Goal: Information Seeking & Learning: Check status

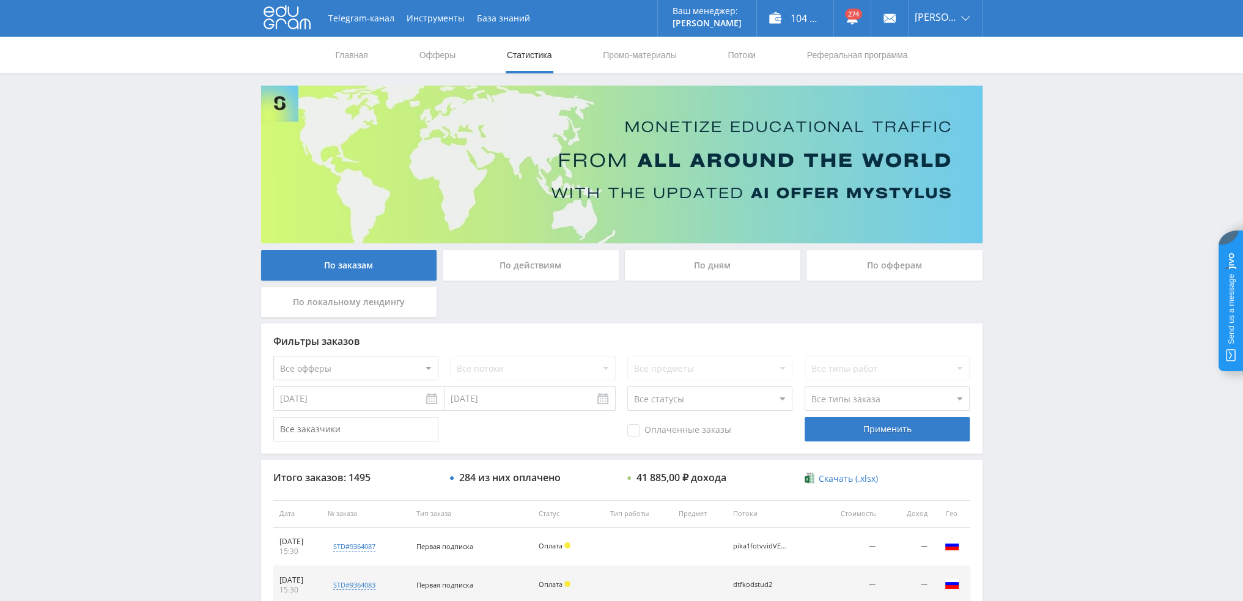
scroll to position [423, 0]
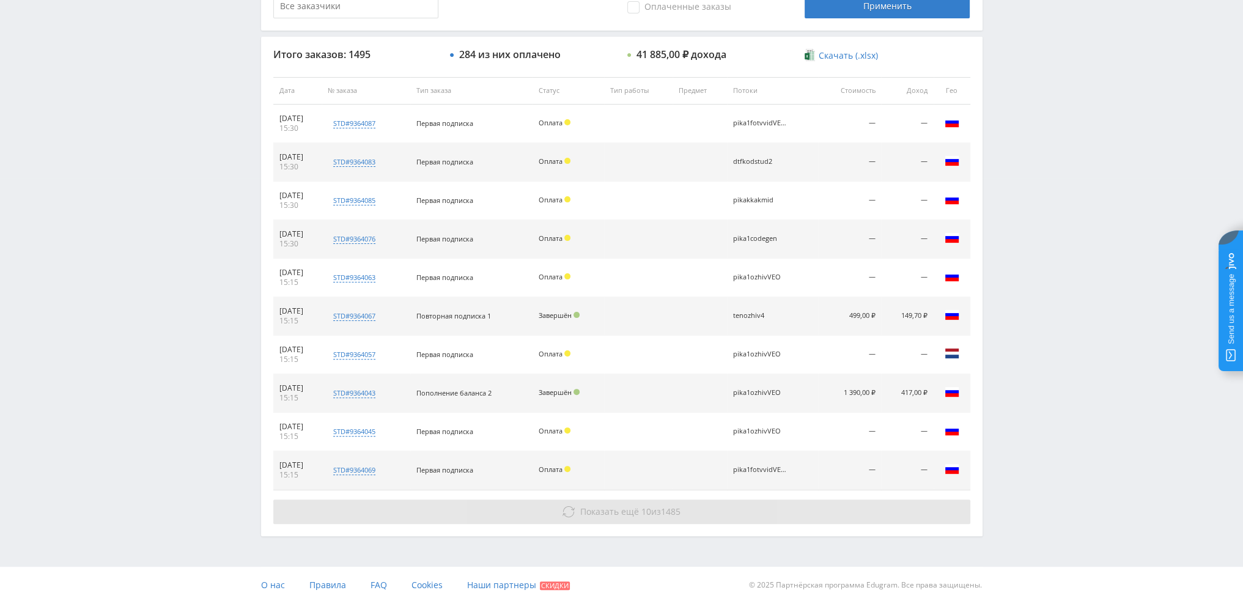
click at [671, 506] on span "1485" at bounding box center [671, 512] width 20 height 12
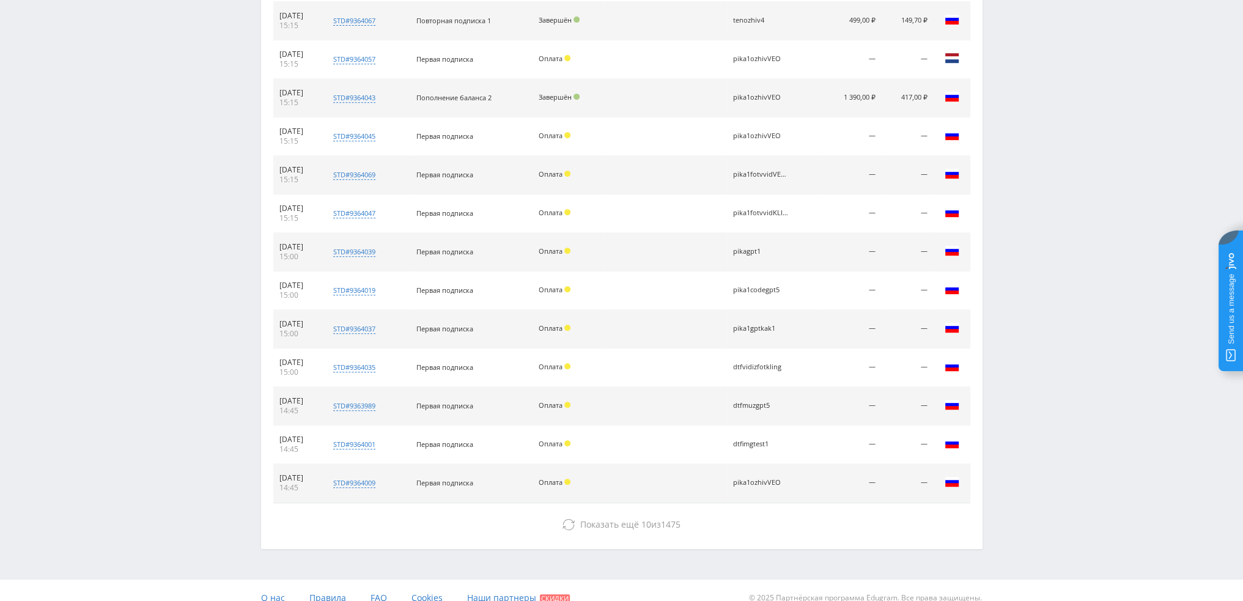
scroll to position [731, 0]
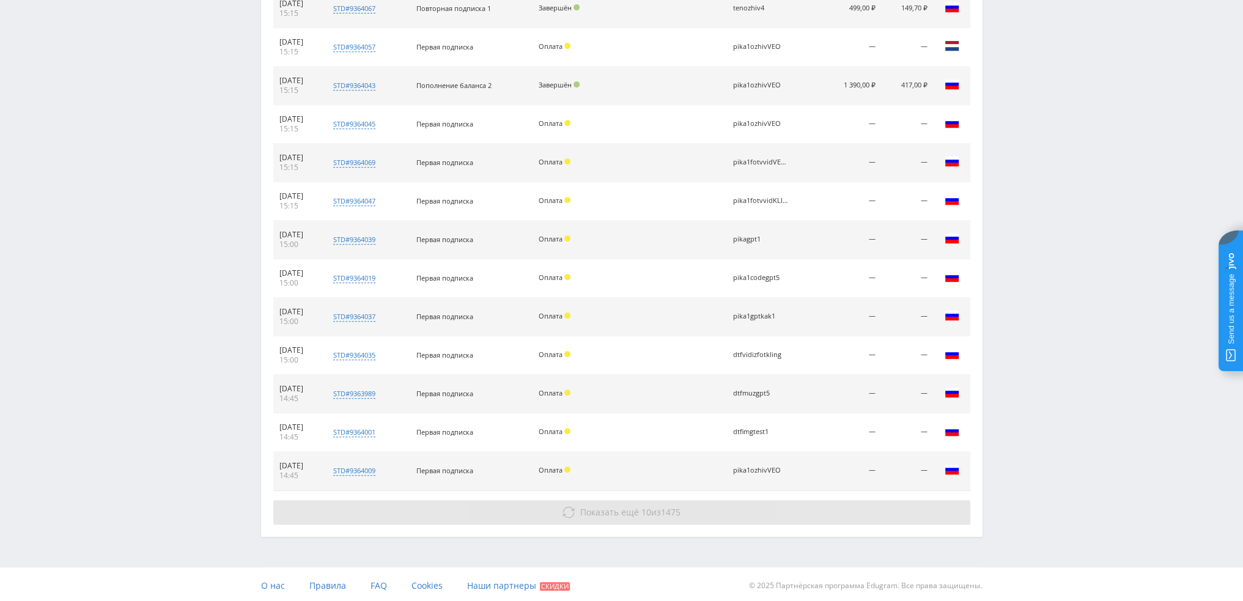
click at [680, 512] on span "1475" at bounding box center [671, 512] width 20 height 12
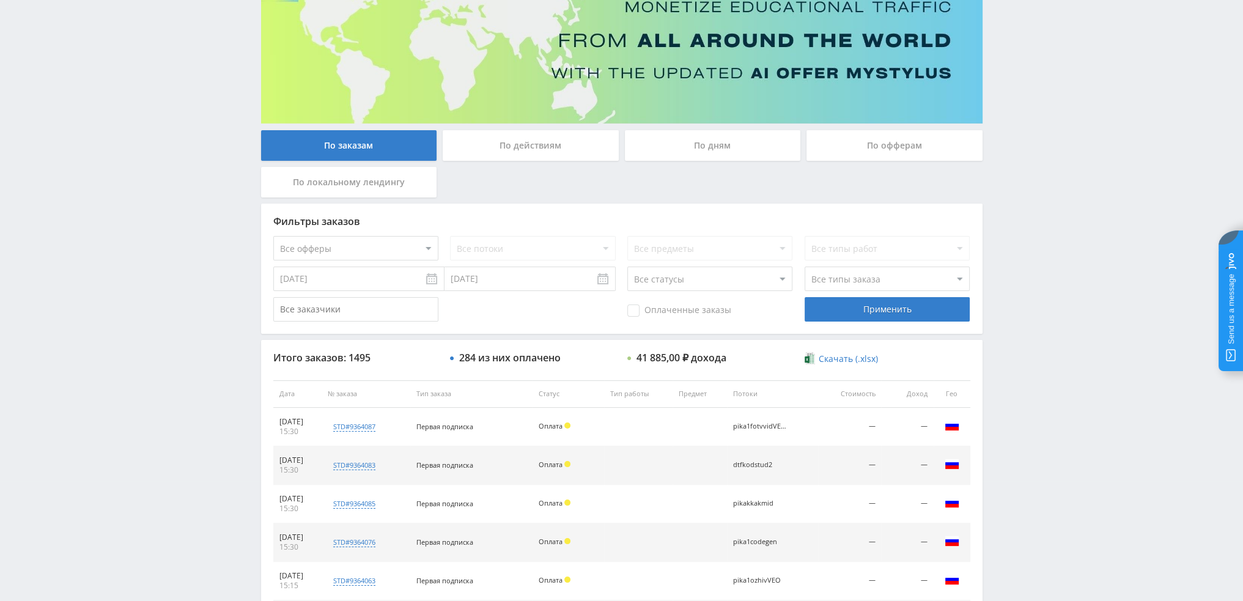
scroll to position [119, 0]
click at [692, 156] on div "По дням" at bounding box center [713, 146] width 176 height 31
click at [0, 0] on input "По дням" at bounding box center [0, 0] width 0 height 0
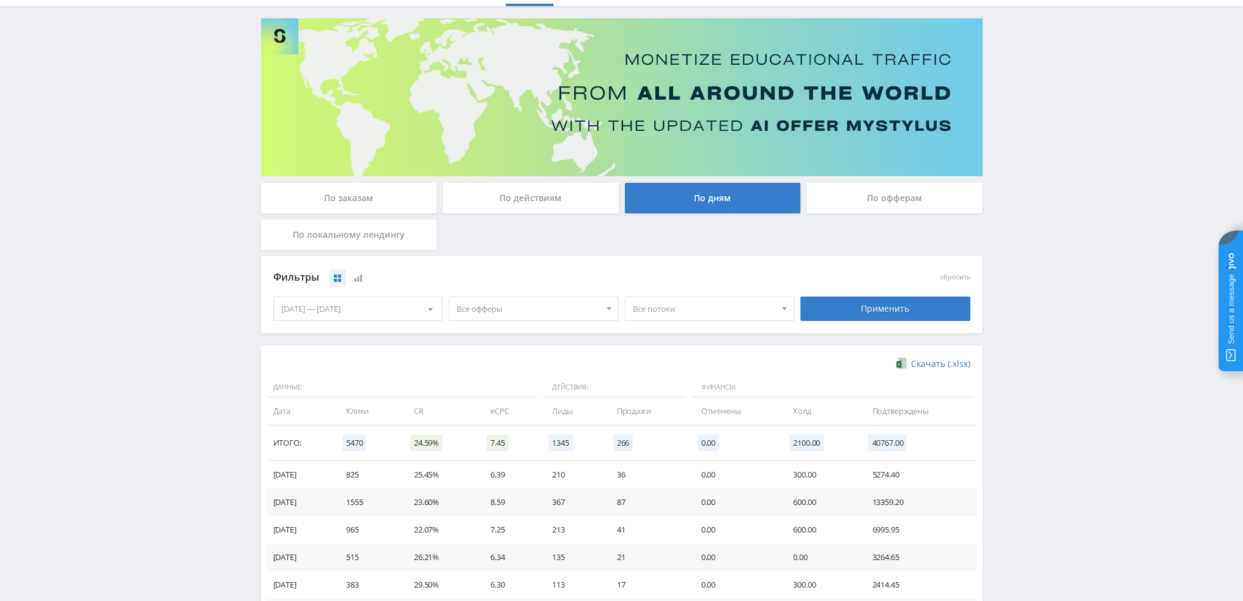
scroll to position [198, 0]
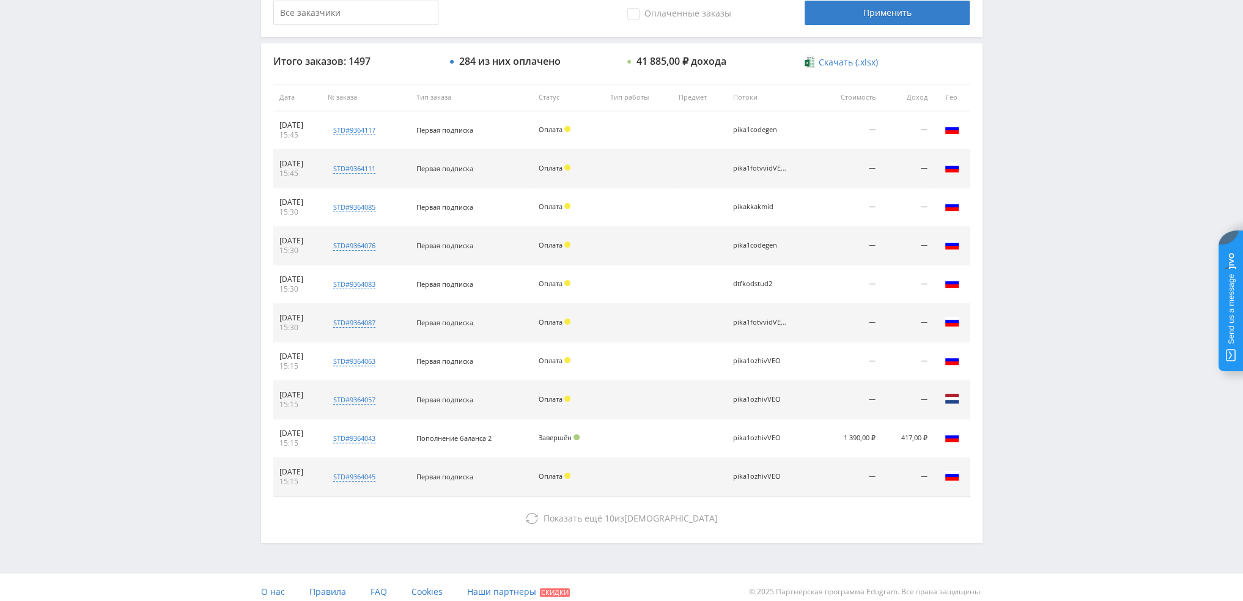
scroll to position [423, 0]
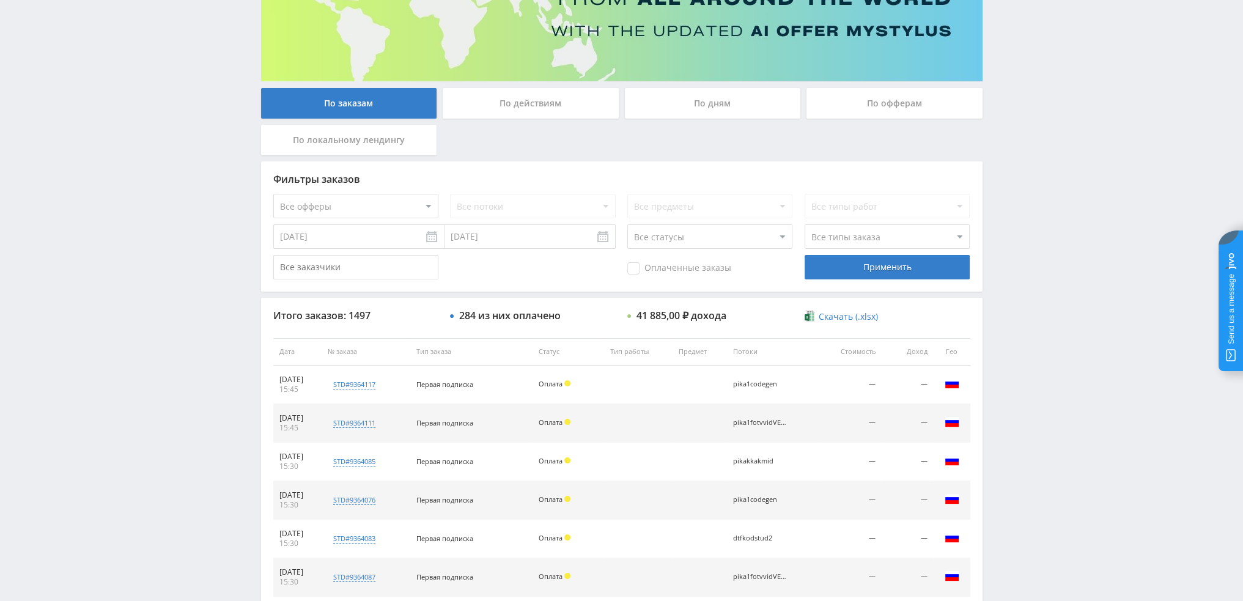
scroll to position [56, 0]
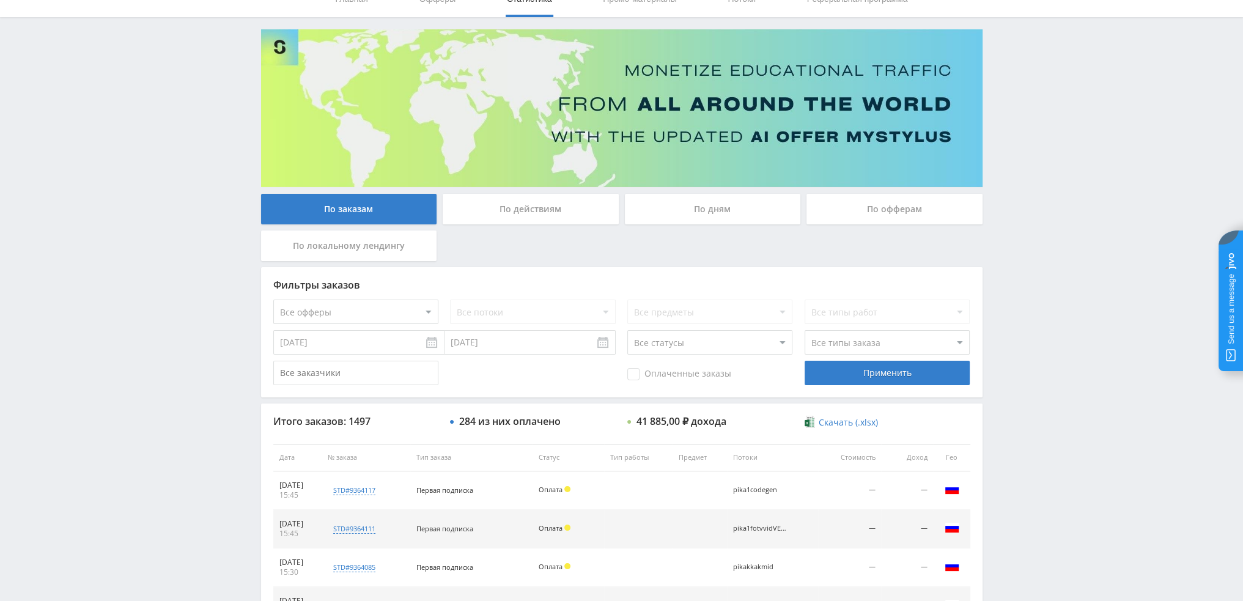
click at [670, 204] on div "По дням" at bounding box center [713, 209] width 176 height 31
click at [0, 0] on input "По дням" at bounding box center [0, 0] width 0 height 0
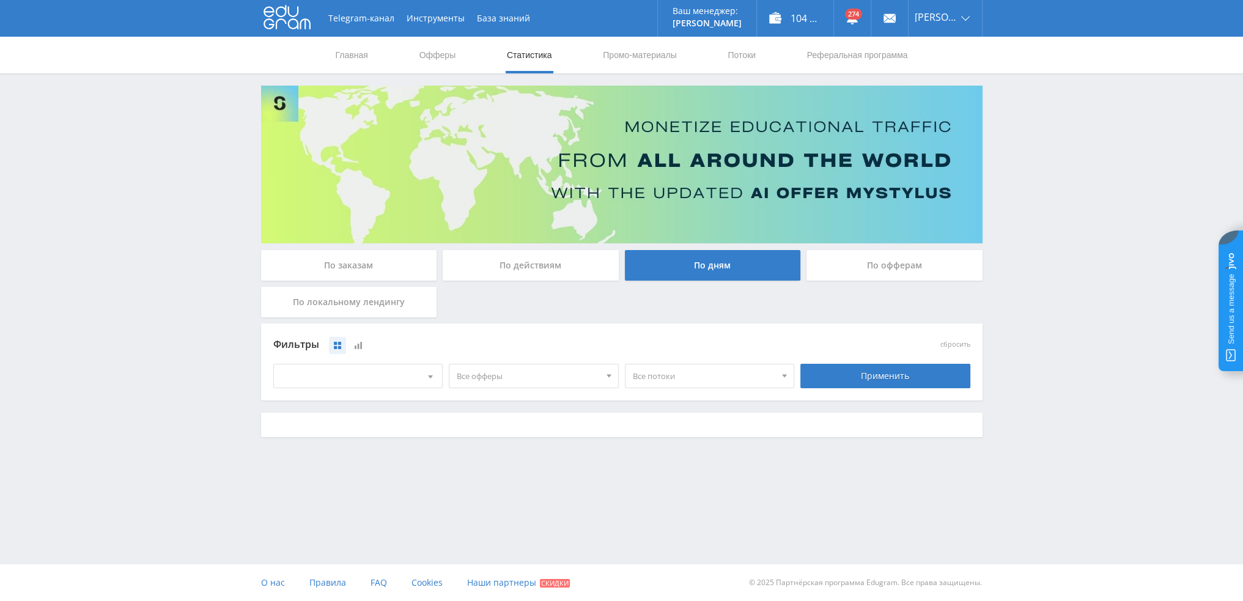
scroll to position [0, 0]
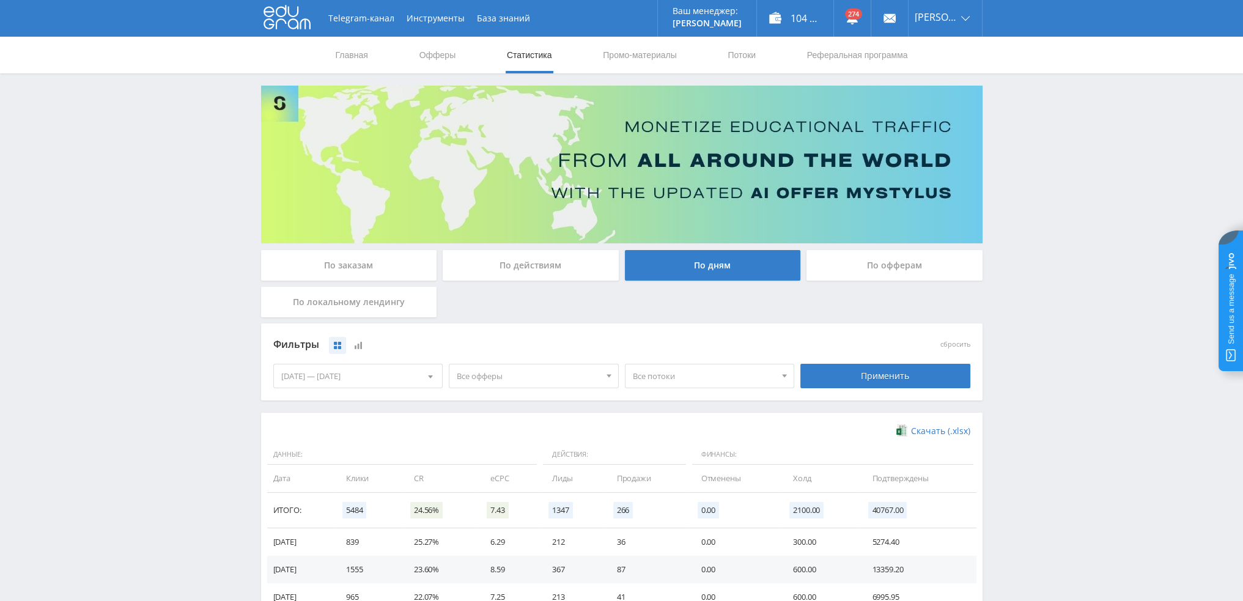
click at [487, 380] on span "Все офферы" at bounding box center [528, 375] width 143 height 23
click at [487, 454] on button "Кампус AI" at bounding box center [533, 449] width 169 height 17
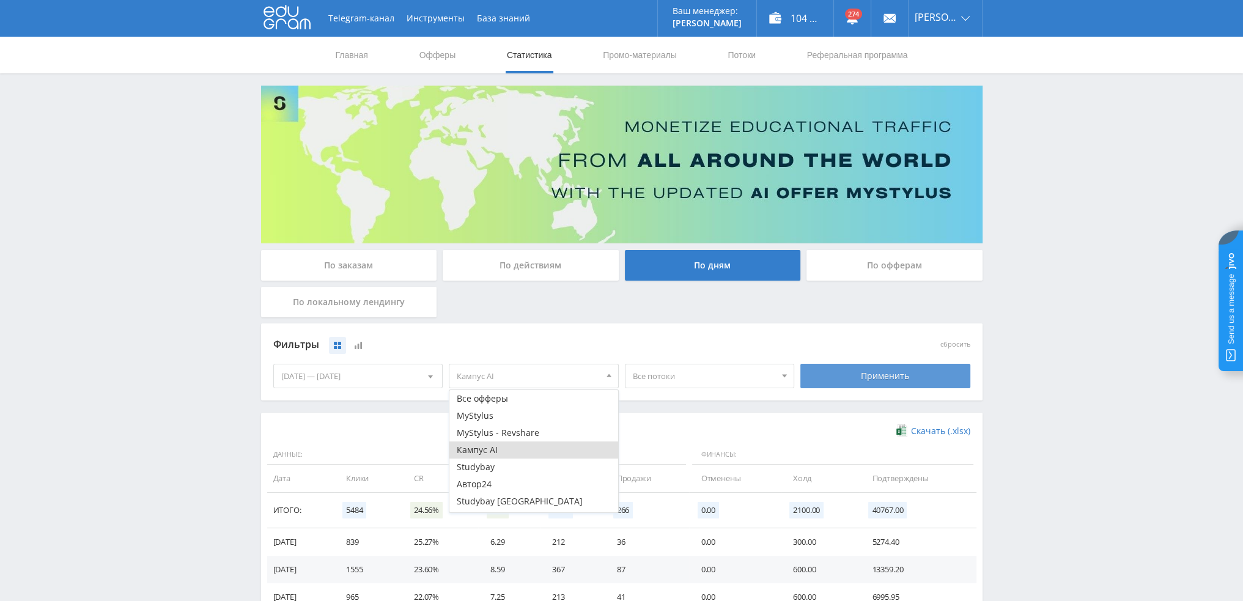
click at [916, 386] on div "Применить" at bounding box center [885, 376] width 170 height 24
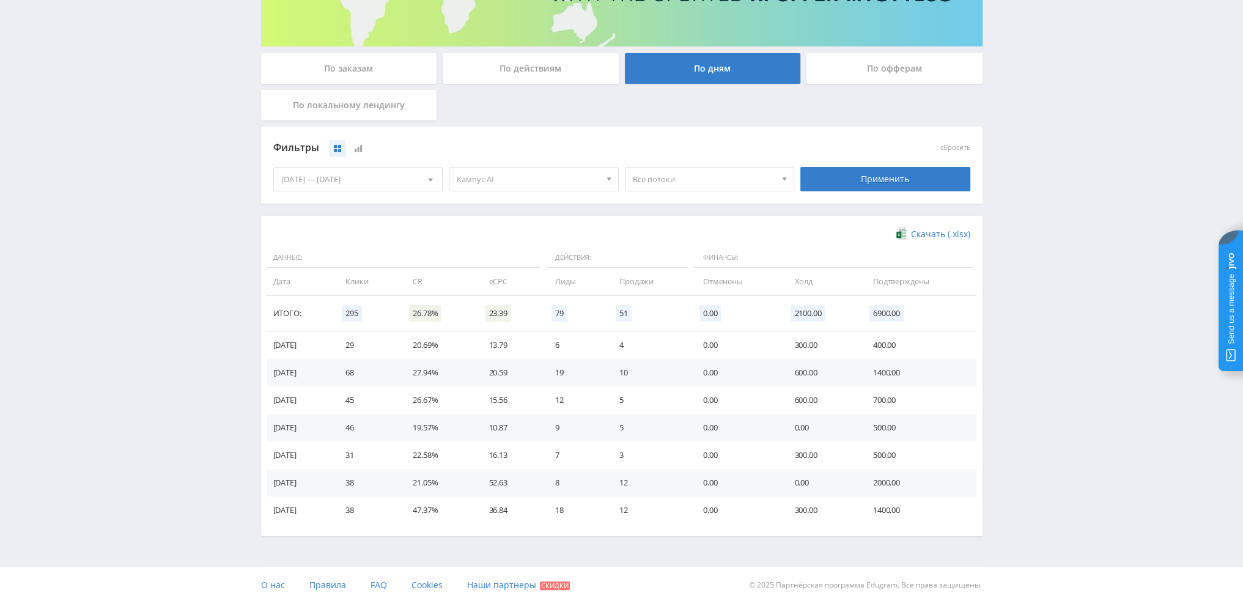
scroll to position [198, 0]
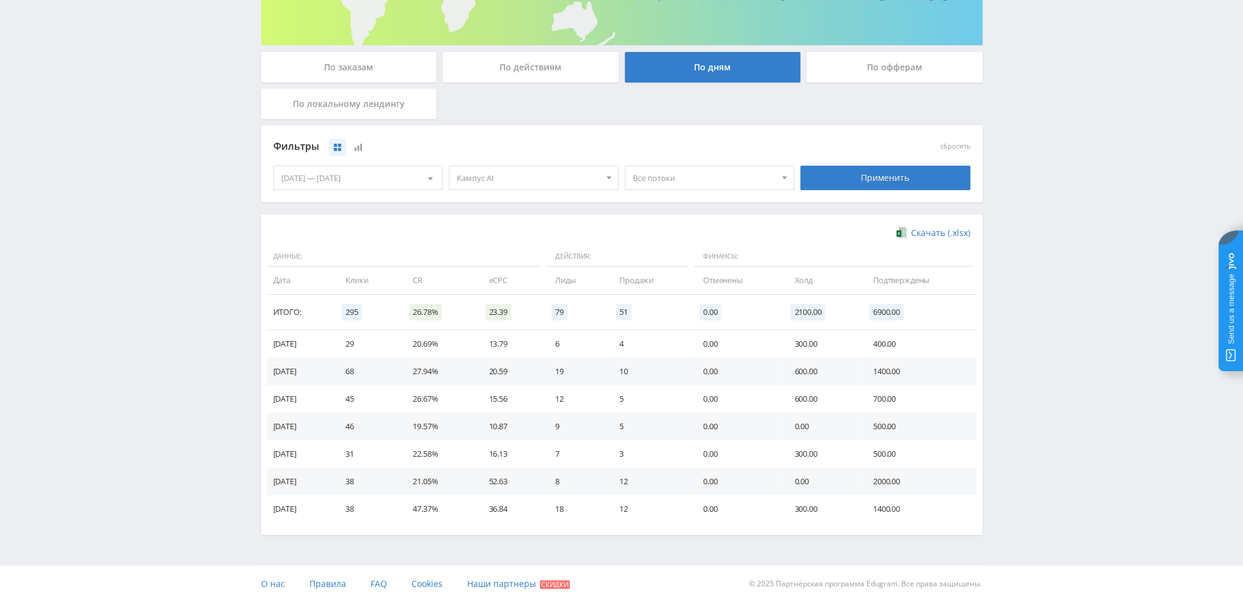
click at [665, 166] on span "Все потоки" at bounding box center [704, 177] width 143 height 23
click at [670, 222] on button "pikatext1" at bounding box center [709, 217] width 169 height 17
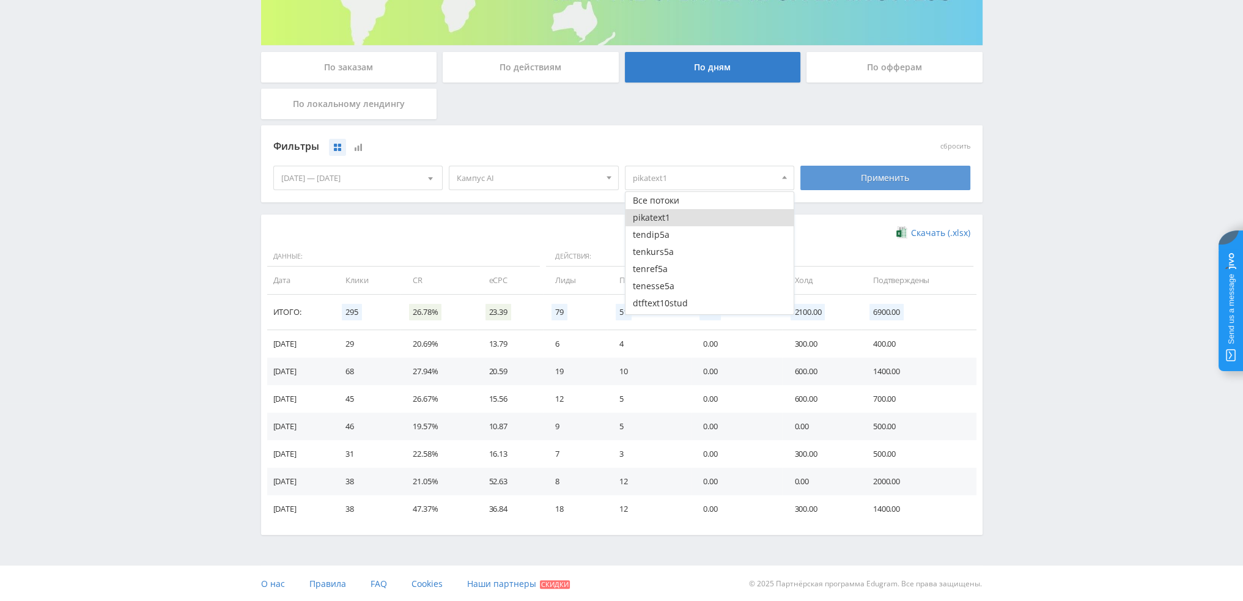
click at [909, 194] on div "Фильтры сбросить 15.08.2025 — 21.08.2025 Календарь Период Август, 2025 Пн Вт Ср…" at bounding box center [621, 163] width 721 height 77
click at [909, 180] on div "Применить" at bounding box center [885, 178] width 170 height 24
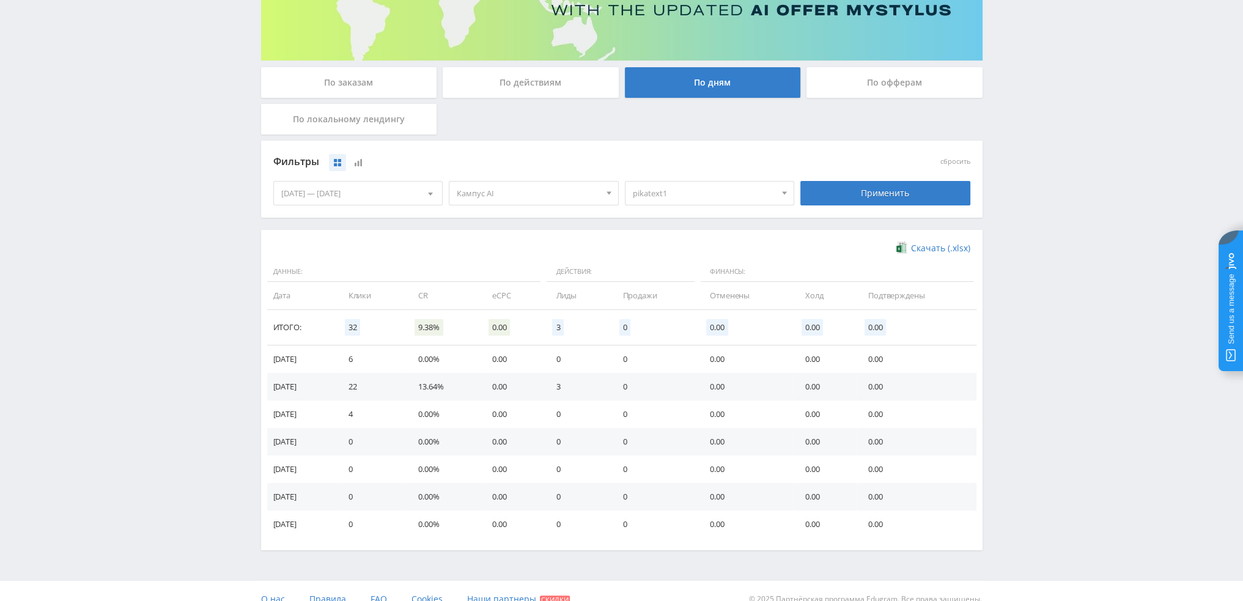
scroll to position [183, 0]
click at [681, 202] on span "pikatext1" at bounding box center [704, 192] width 143 height 23
click at [671, 234] on button "pikatext1" at bounding box center [709, 232] width 169 height 17
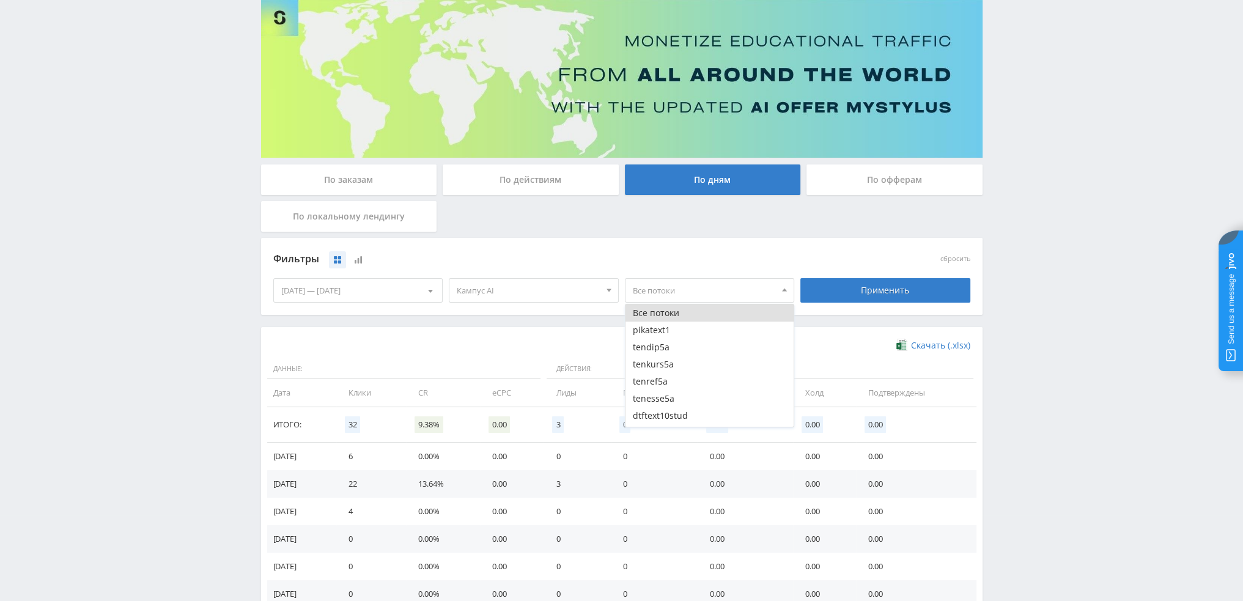
scroll to position [61, 0]
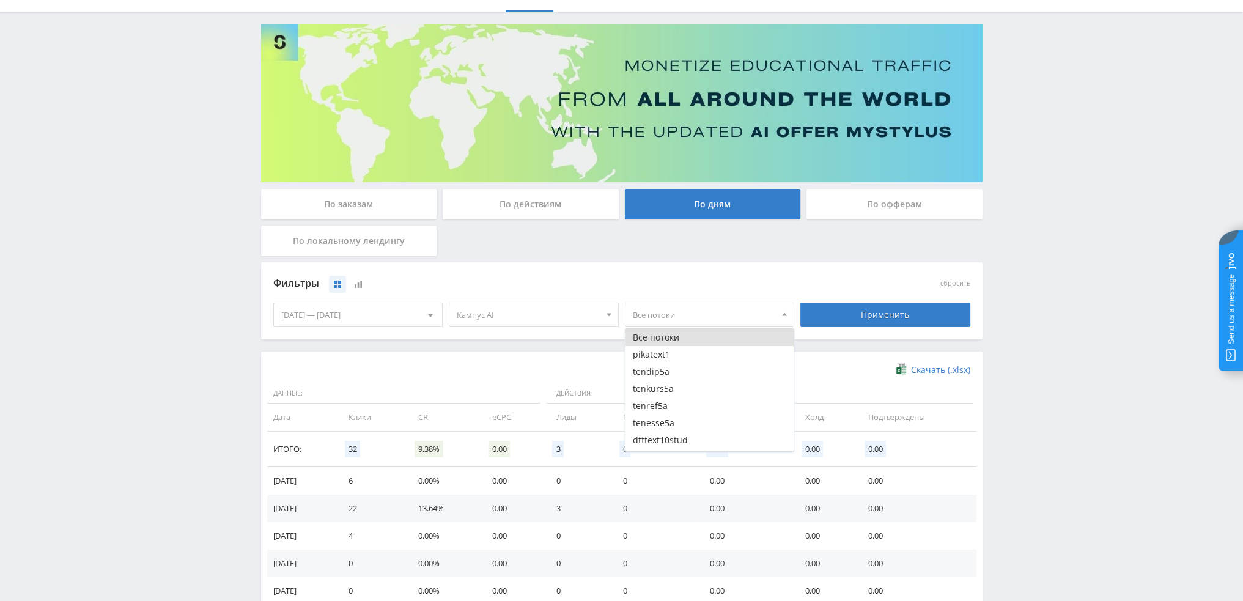
click at [544, 297] on div "Фильтры" at bounding box center [534, 284] width 528 height 28
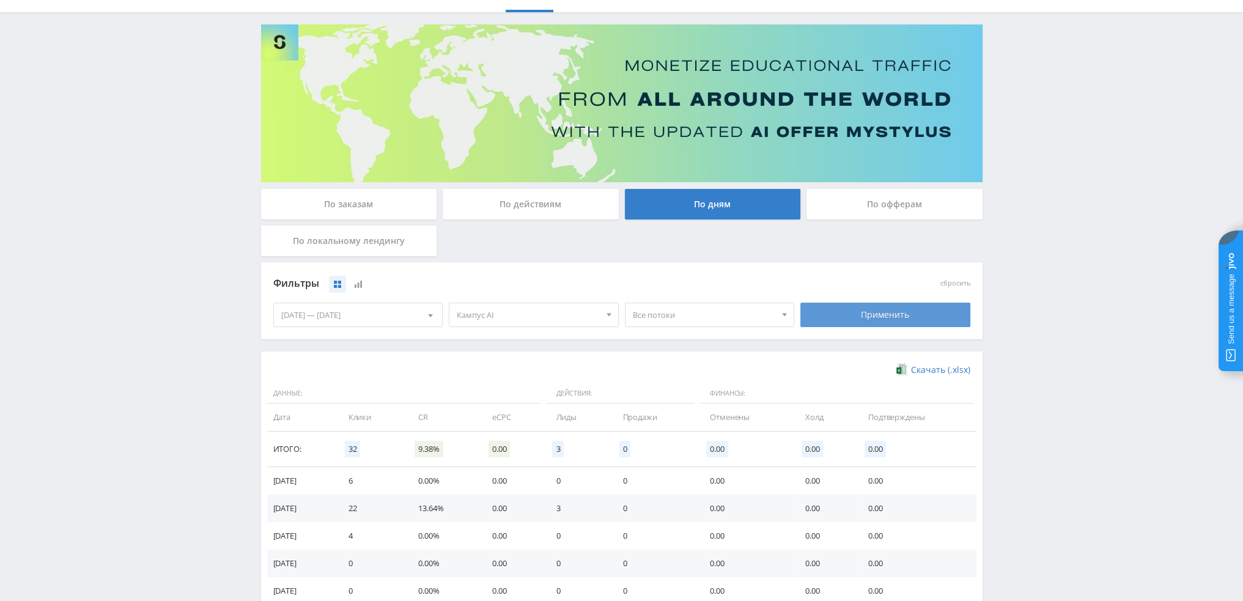
click at [879, 308] on div "Применить" at bounding box center [885, 315] width 170 height 24
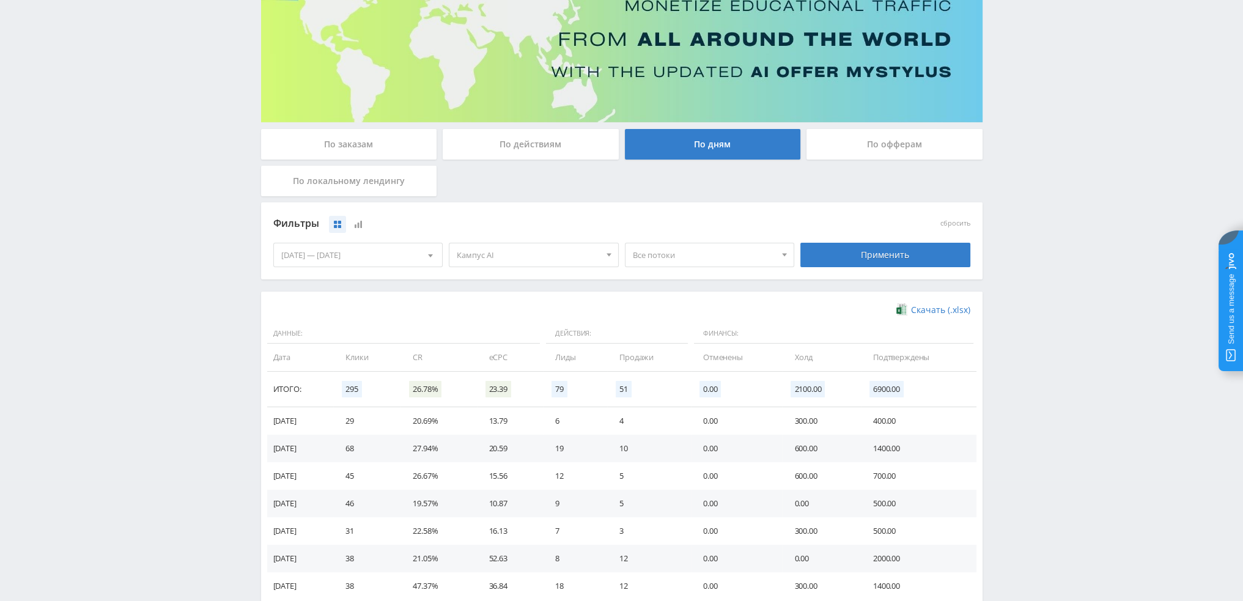
scroll to position [183, 0]
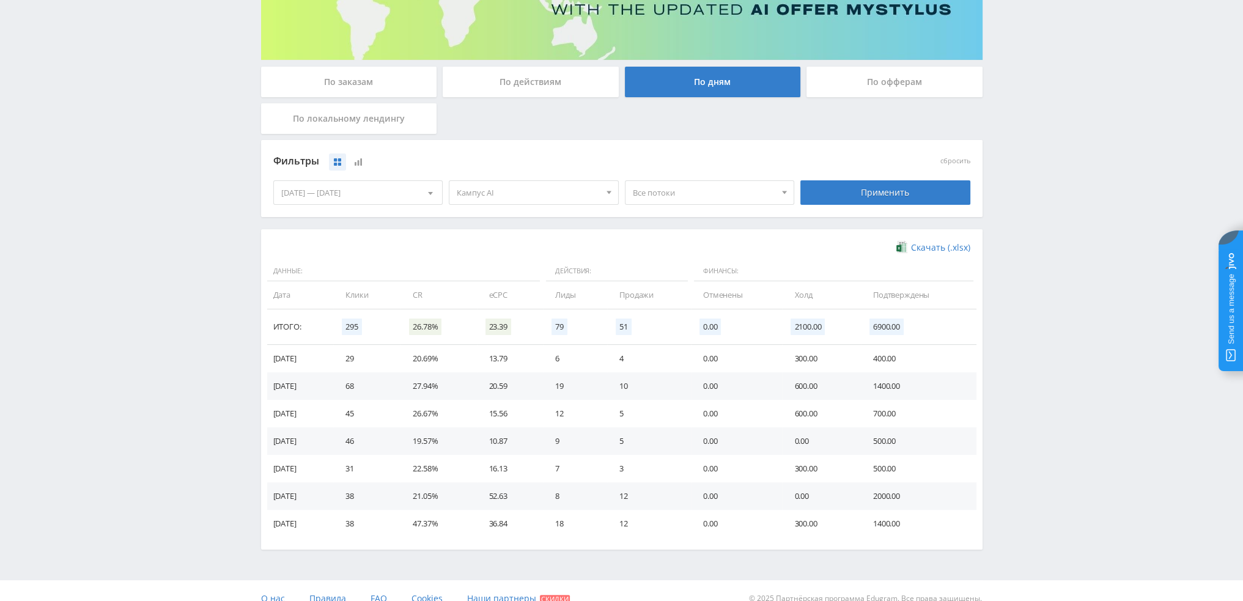
click at [563, 193] on span "Кампус AI" at bounding box center [528, 192] width 143 height 23
click at [545, 262] on button "Кампус AI" at bounding box center [533, 266] width 169 height 17
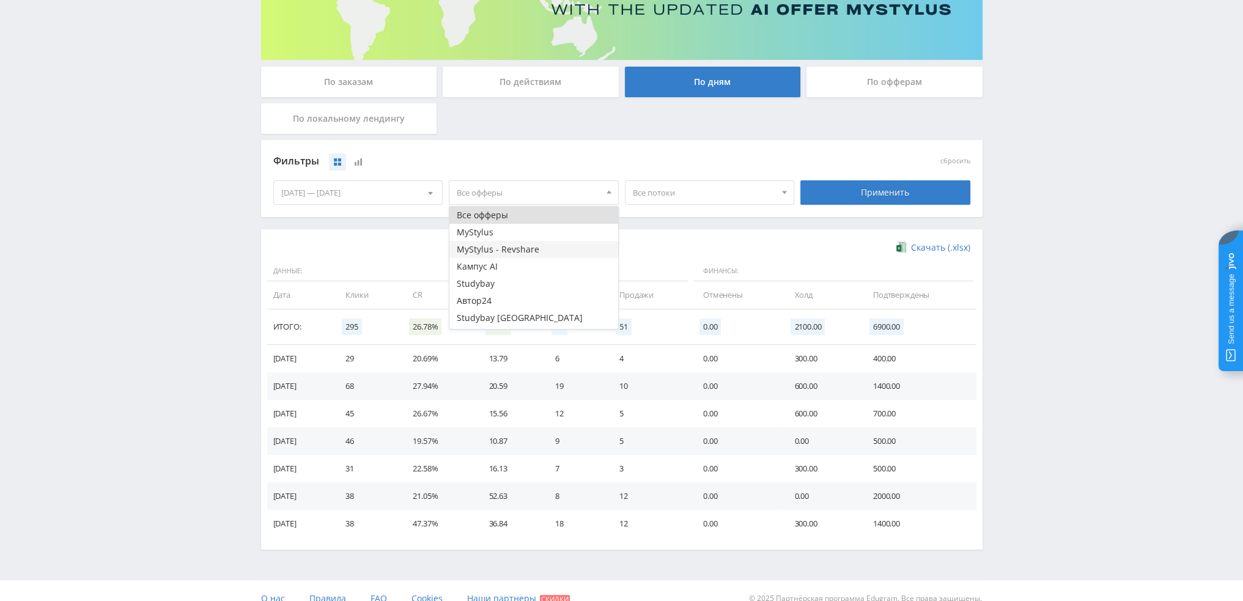
click at [545, 250] on button "MyStylus - Revshare" at bounding box center [533, 249] width 169 height 17
click at [550, 234] on button "MyStylus" at bounding box center [533, 232] width 169 height 17
drag, startPoint x: 888, startPoint y: 193, endPoint x: 893, endPoint y: 188, distance: 7.8
click at [891, 190] on div "Применить" at bounding box center [885, 192] width 170 height 24
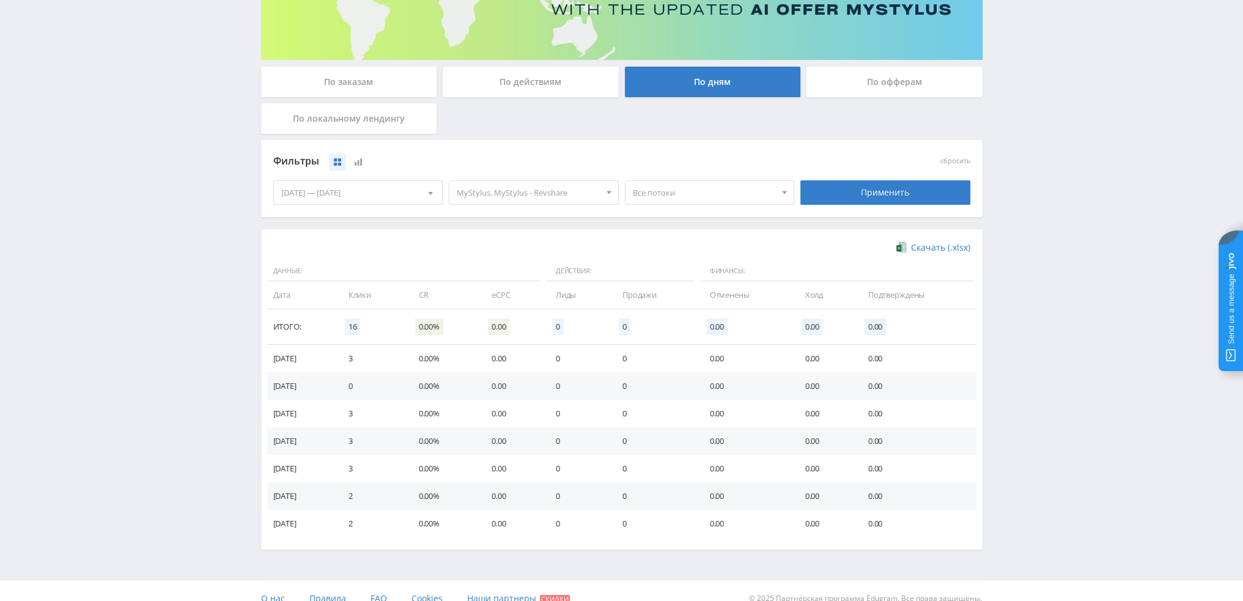
click at [539, 197] on span "MyStylus, MyStylus - Revshare" at bounding box center [528, 192] width 143 height 23
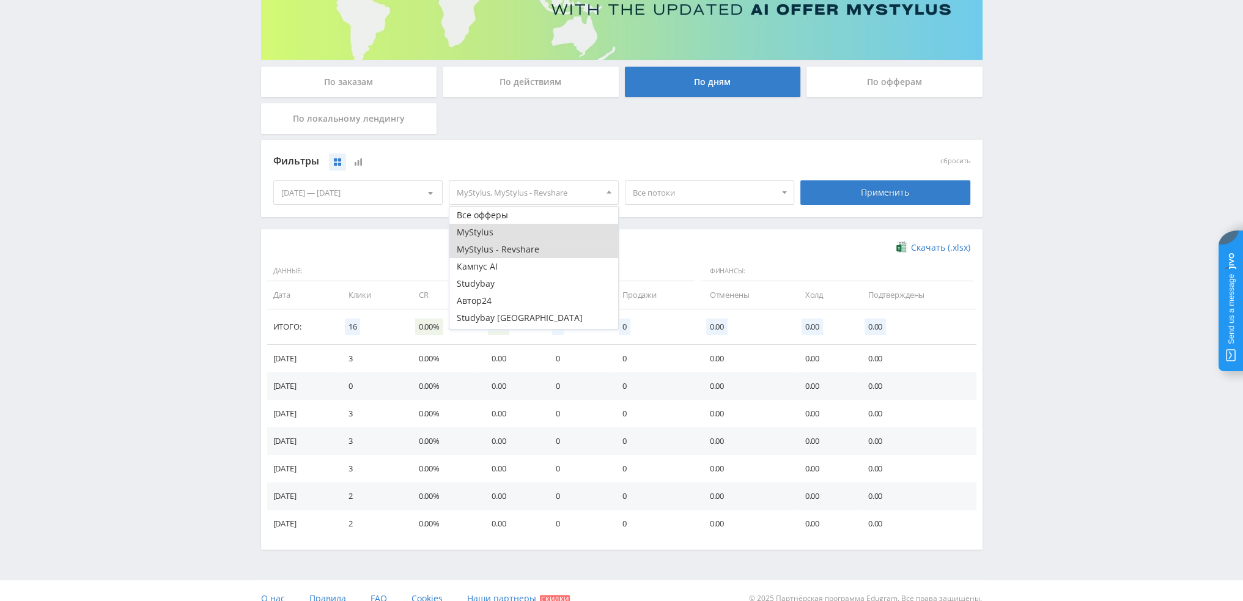
click at [525, 248] on button "MyStylus - Revshare" at bounding box center [533, 249] width 169 height 17
click at [525, 231] on button "MyStylus" at bounding box center [533, 232] width 169 height 17
click at [675, 240] on div "Скачать (.xlsx) Данные: Действия: Финансы: Дата Клики CR eCPC Лиды Продажи Отме…" at bounding box center [621, 389] width 721 height 320
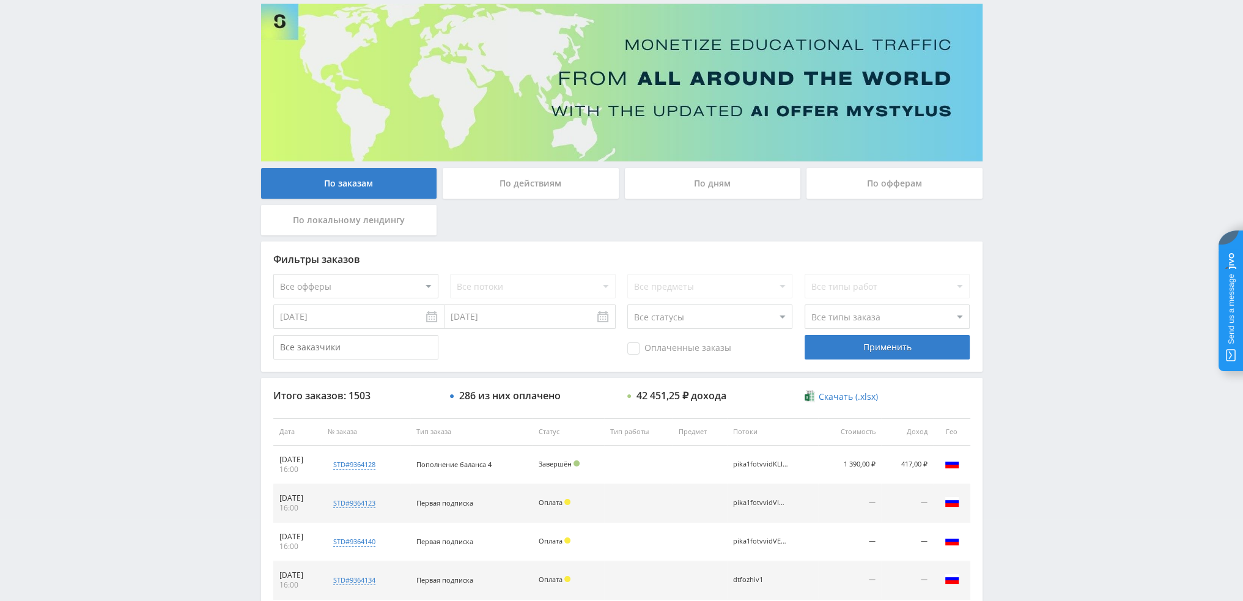
scroll to position [56, 0]
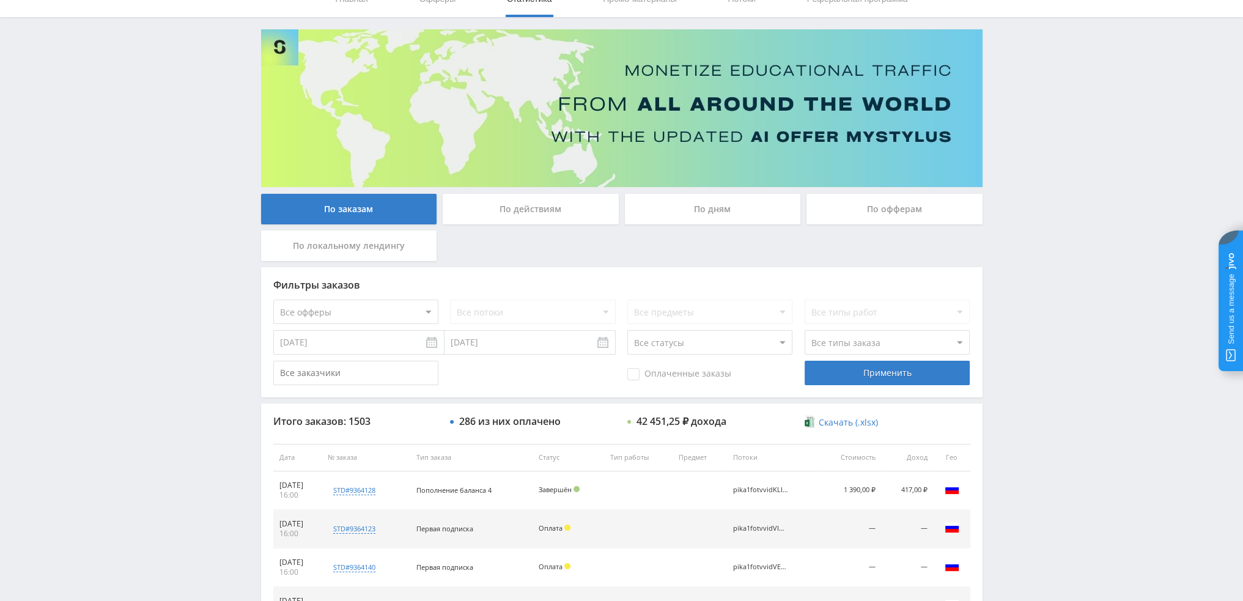
click at [712, 215] on div "По дням" at bounding box center [713, 209] width 176 height 31
click at [0, 0] on input "По дням" at bounding box center [0, 0] width 0 height 0
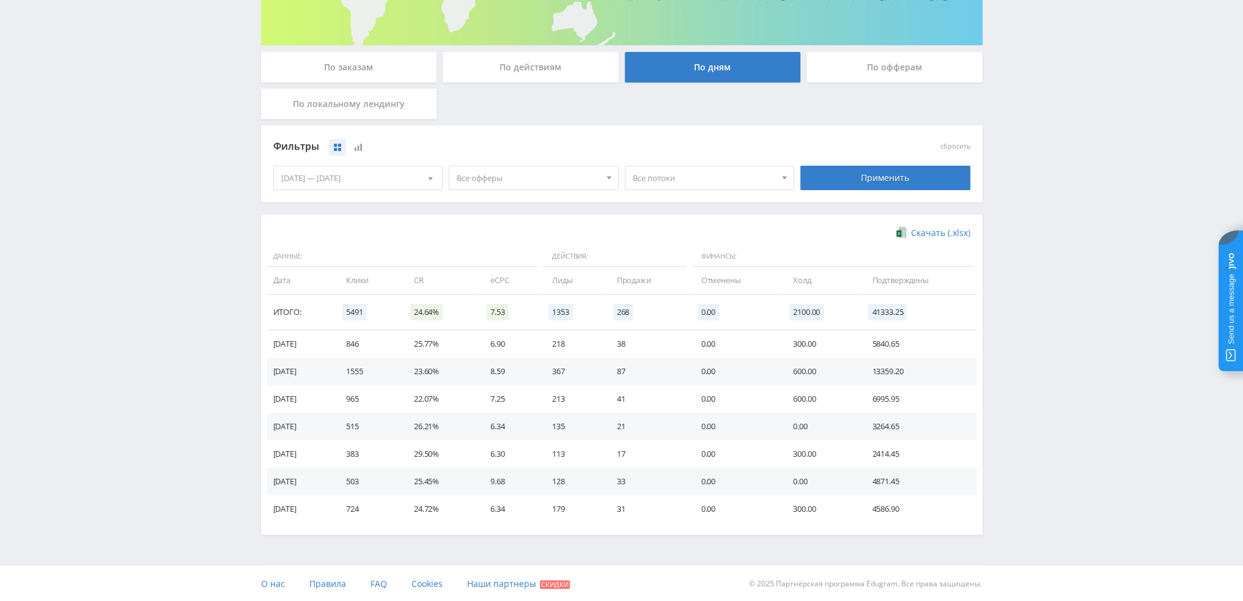
scroll to position [15, 0]
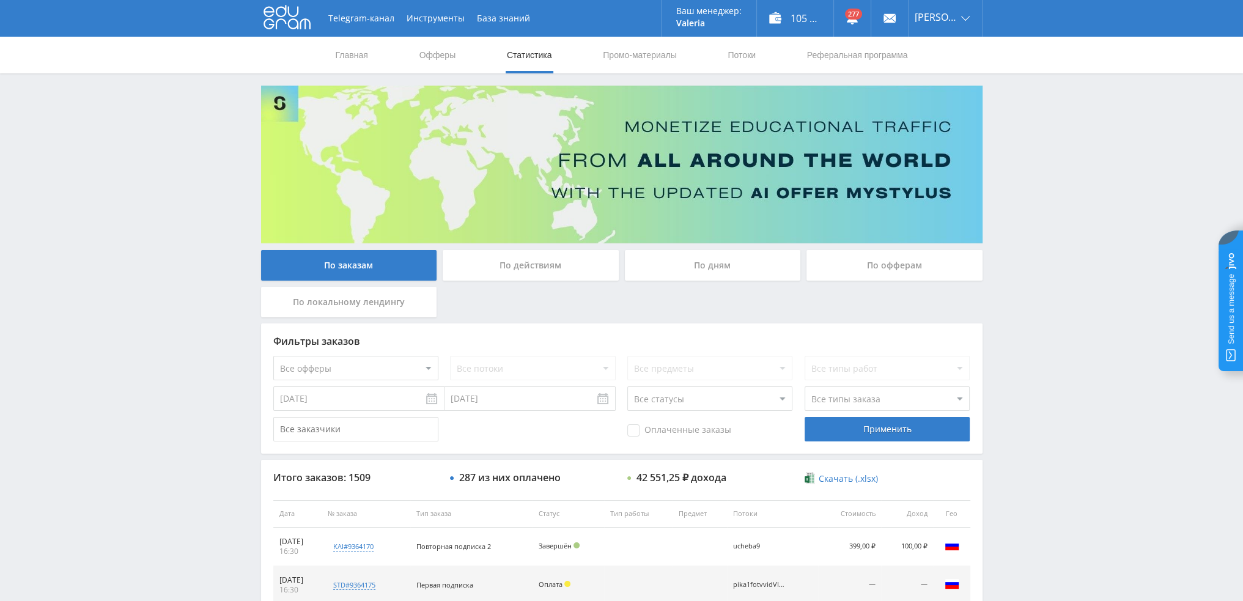
click at [682, 257] on div "По дням" at bounding box center [713, 265] width 176 height 31
click at [0, 0] on input "По дням" at bounding box center [0, 0] width 0 height 0
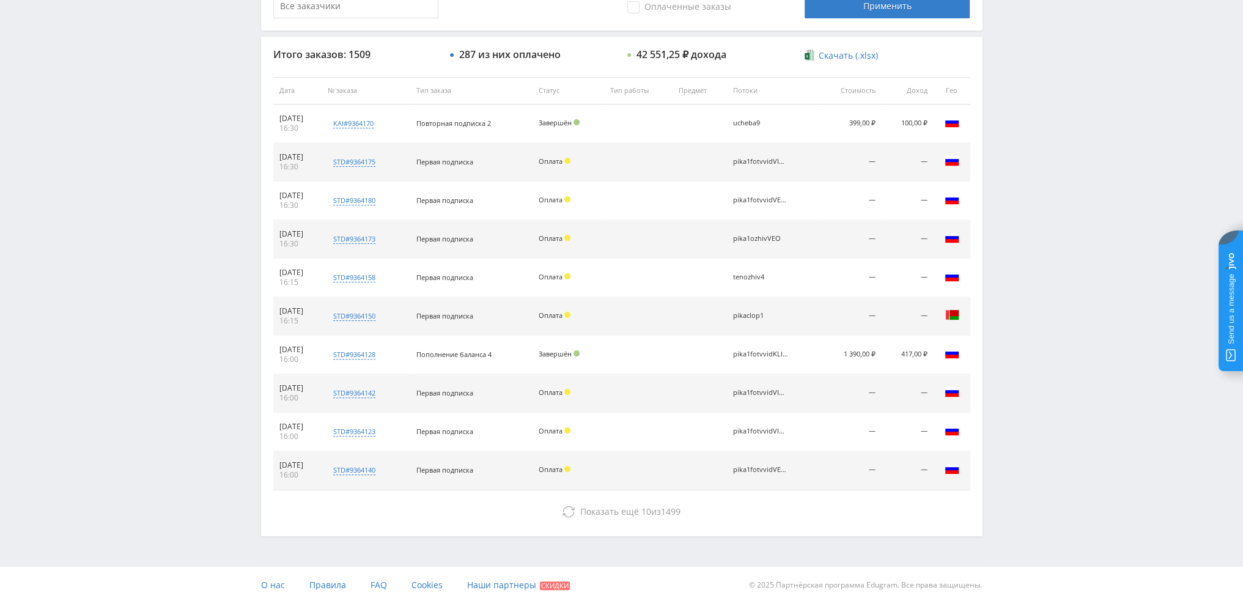
scroll to position [423, 0]
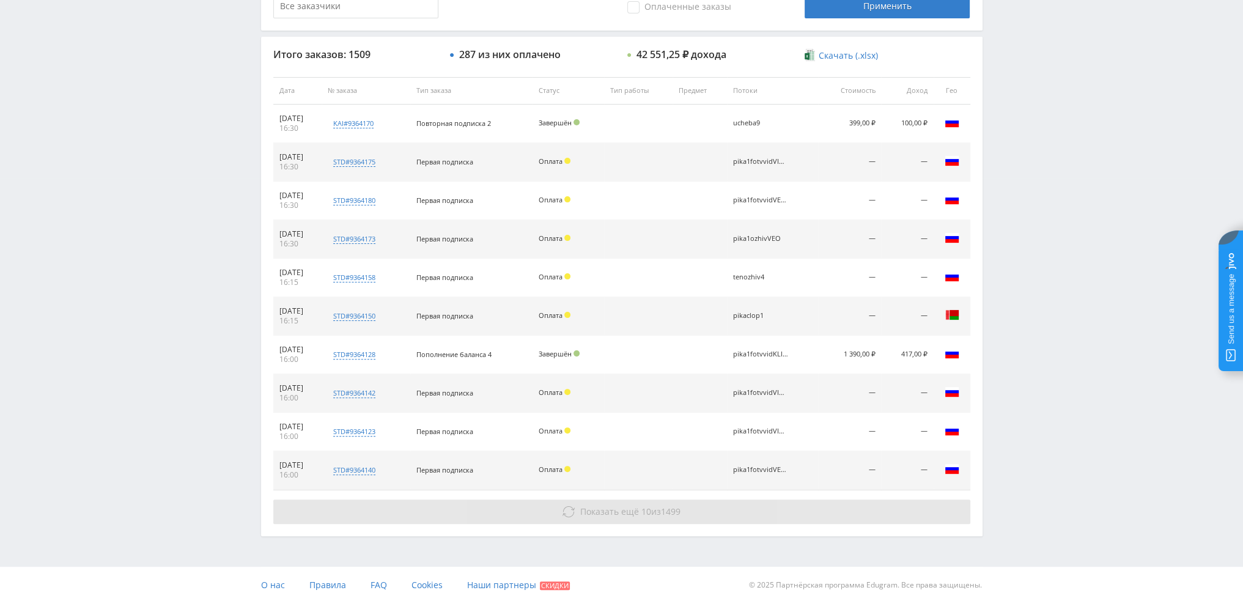
click at [687, 504] on button "Показать ещё 10 из 1499" at bounding box center [621, 512] width 697 height 24
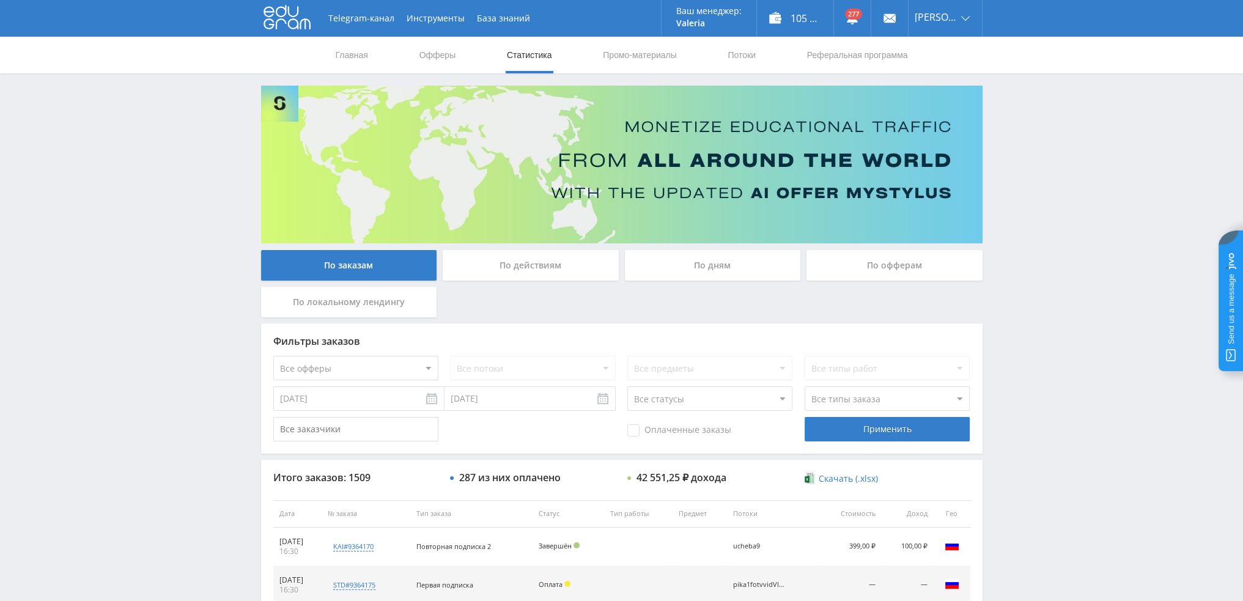
scroll to position [0, 0]
click at [680, 268] on div "По дням" at bounding box center [713, 265] width 176 height 31
click at [0, 0] on input "По дням" at bounding box center [0, 0] width 0 height 0
click at [697, 270] on div "По дням" at bounding box center [713, 265] width 176 height 31
click at [0, 0] on input "По дням" at bounding box center [0, 0] width 0 height 0
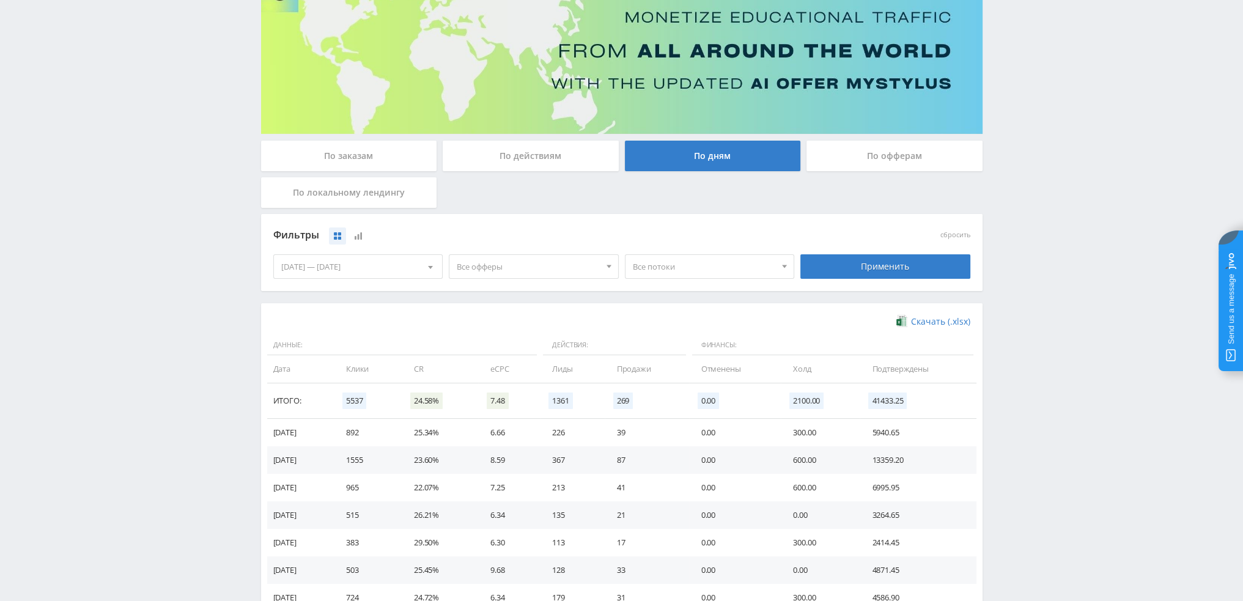
scroll to position [122, 0]
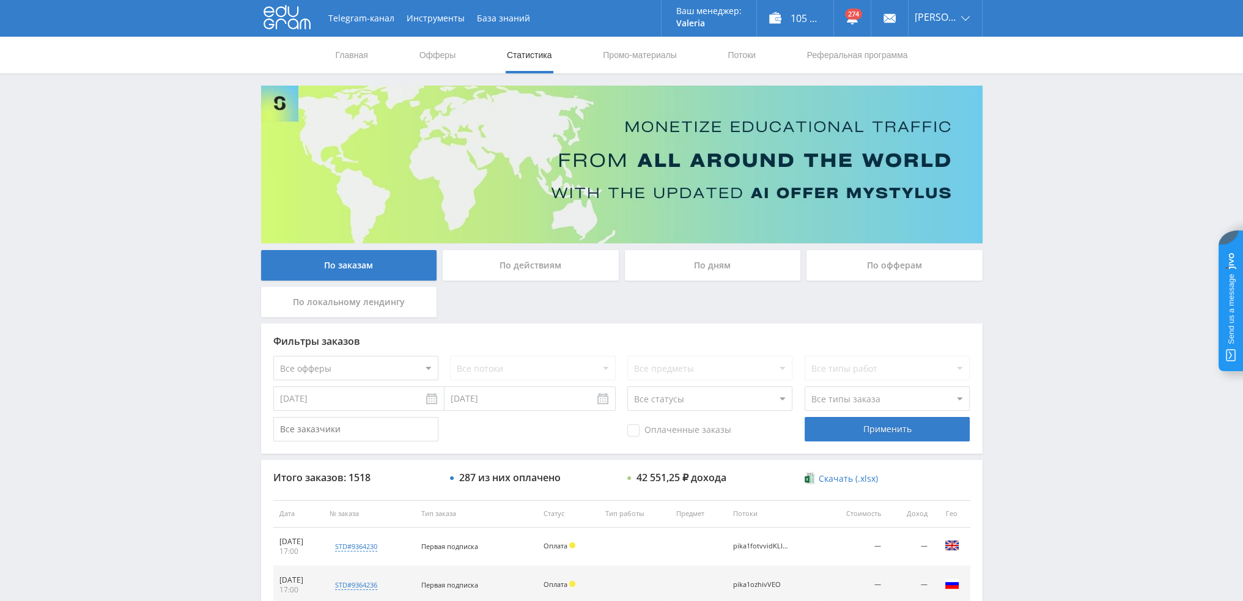
click at [688, 268] on div "По дням" at bounding box center [713, 265] width 176 height 31
click at [0, 0] on input "По дням" at bounding box center [0, 0] width 0 height 0
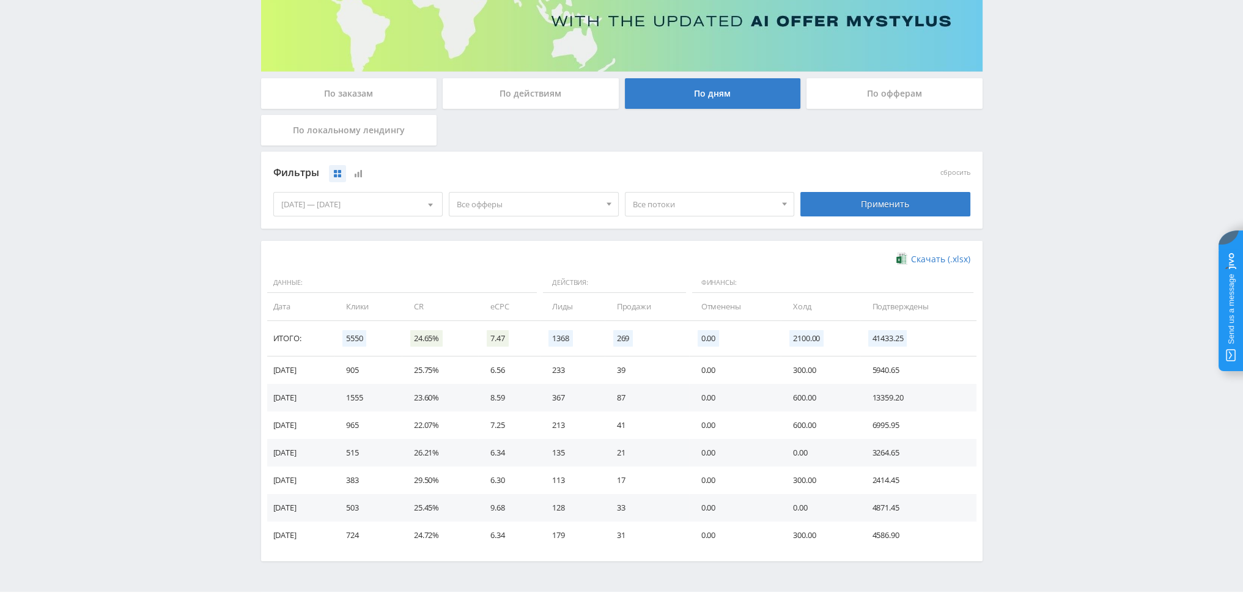
scroll to position [183, 0]
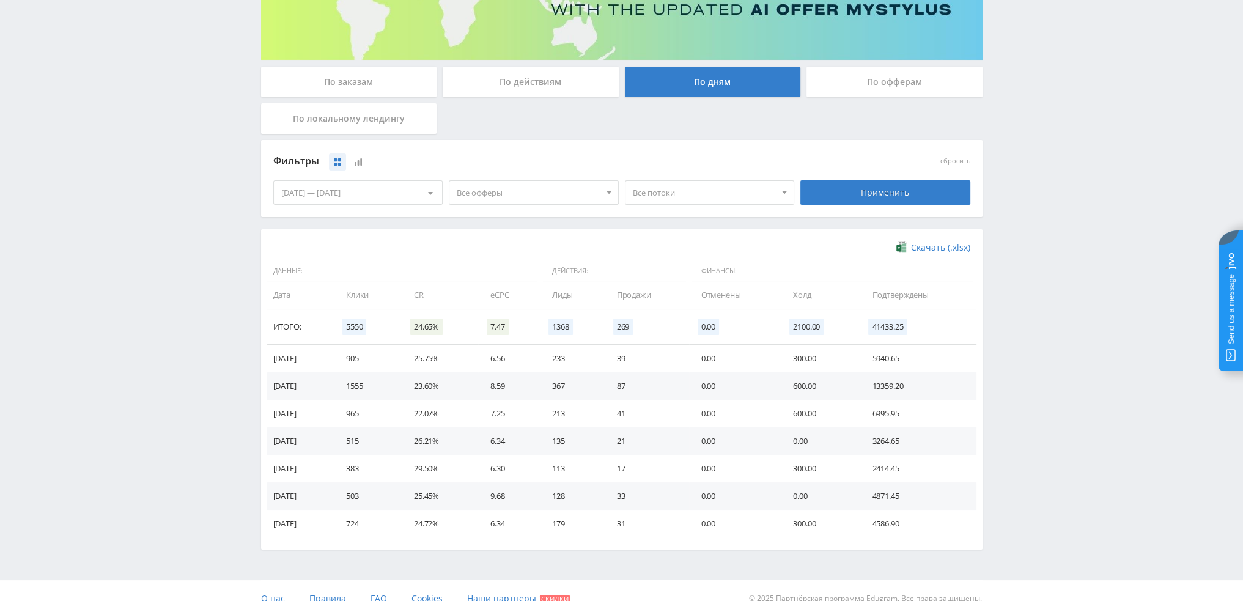
click at [673, 195] on span "Все потоки" at bounding box center [704, 192] width 143 height 23
click at [559, 192] on span "Все офферы" at bounding box center [528, 192] width 143 height 23
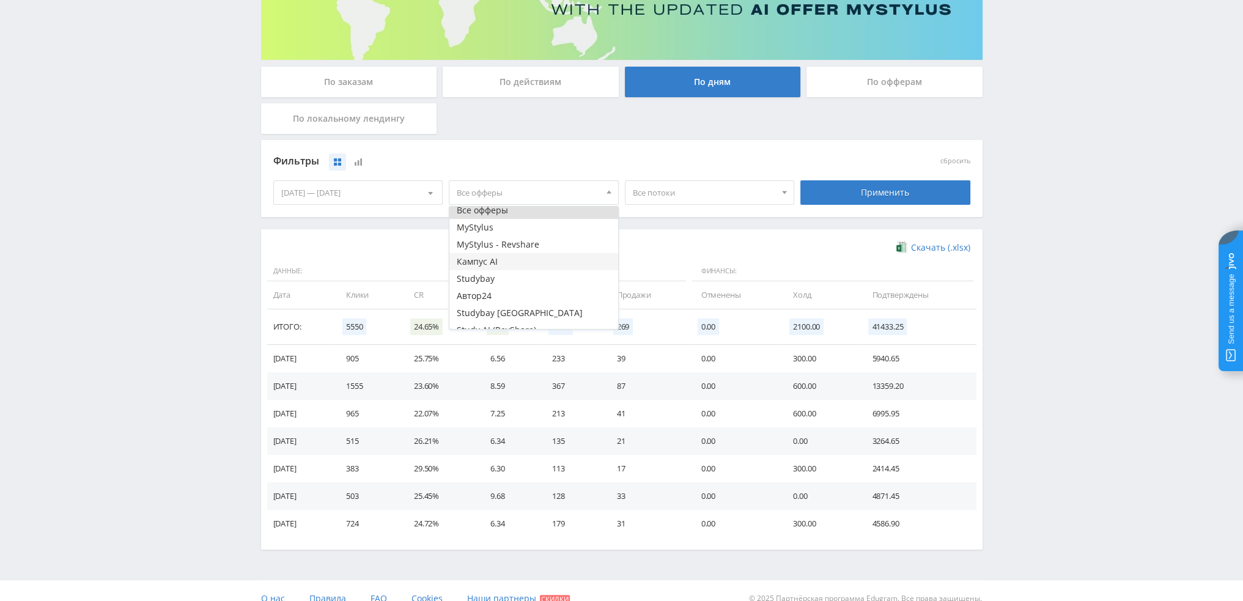
scroll to position [15, 0]
click at [497, 317] on button "Study AI (RevShare)" at bounding box center [533, 320] width 169 height 17
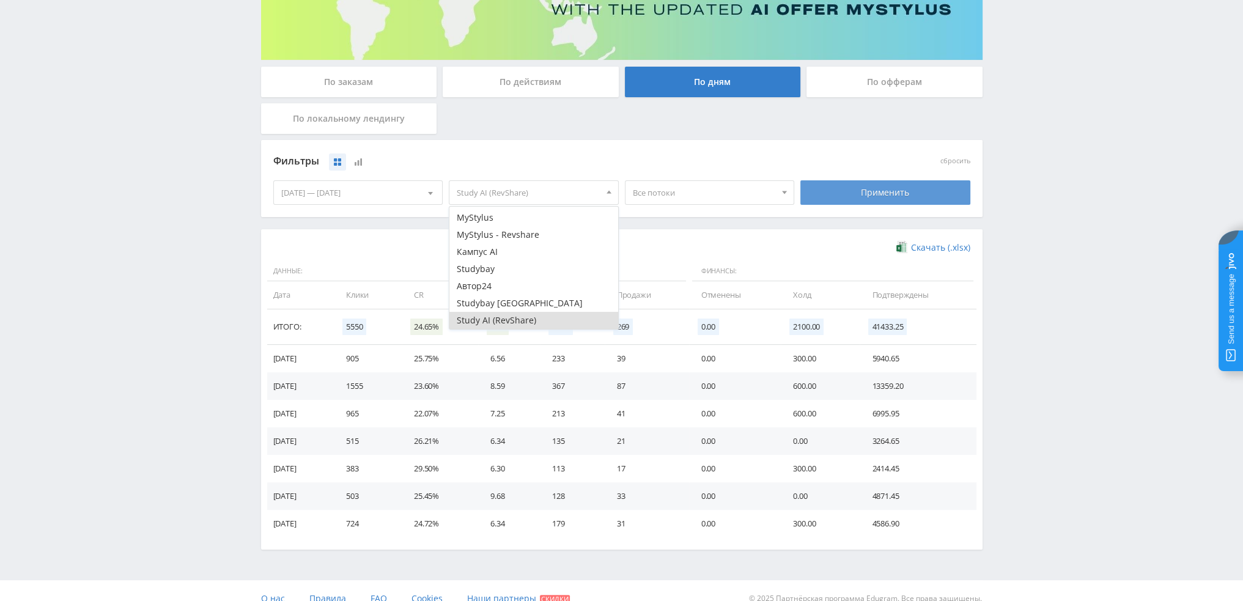
click at [879, 192] on div "Применить" at bounding box center [885, 192] width 170 height 24
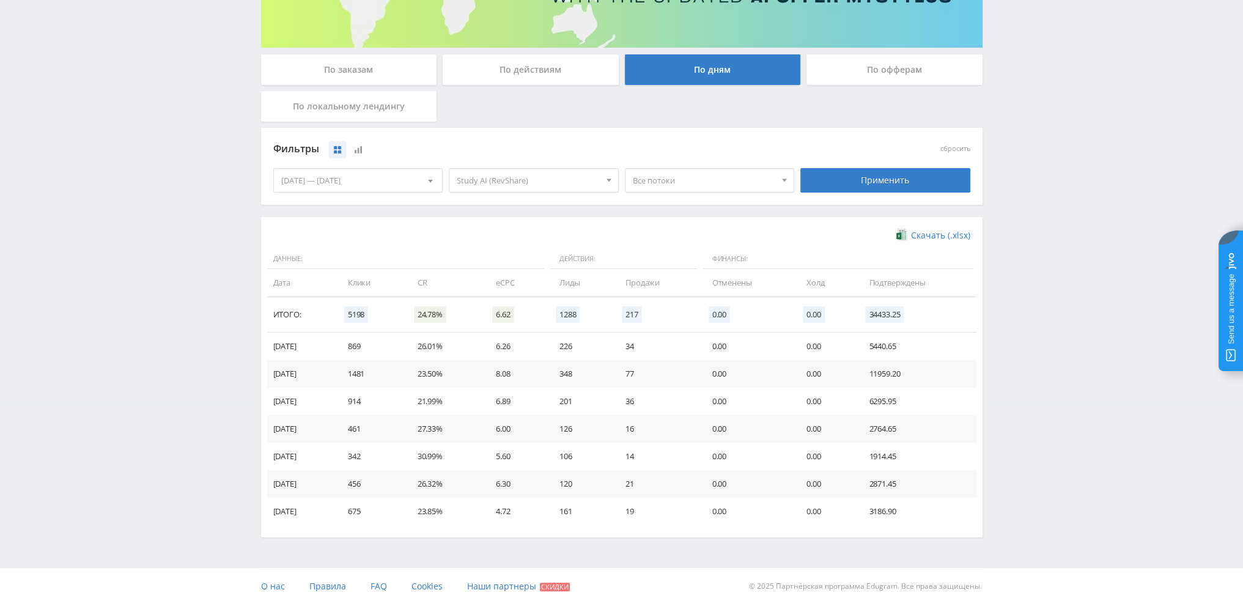
scroll to position [198, 0]
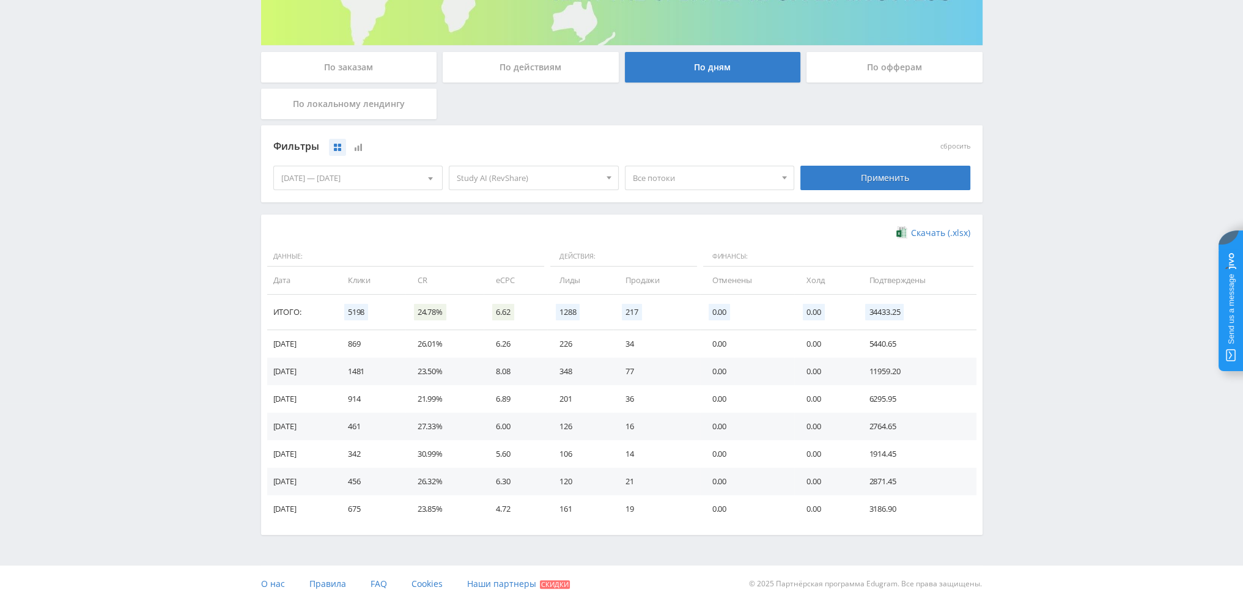
click at [684, 177] on span "Все потоки" at bounding box center [704, 177] width 143 height 23
click at [712, 215] on button "pika1ozhivVEO" at bounding box center [709, 211] width 169 height 17
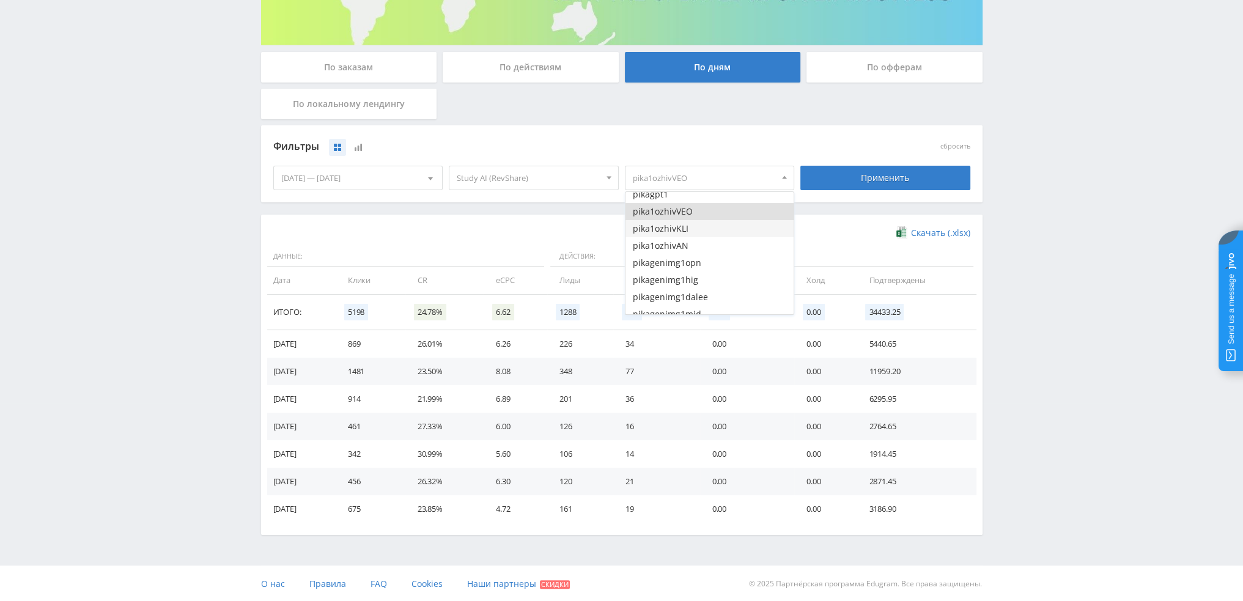
click at [712, 229] on button "pika1ozhivKLI" at bounding box center [709, 228] width 169 height 17
click at [715, 242] on button "pika1ozhivAN" at bounding box center [709, 245] width 169 height 17
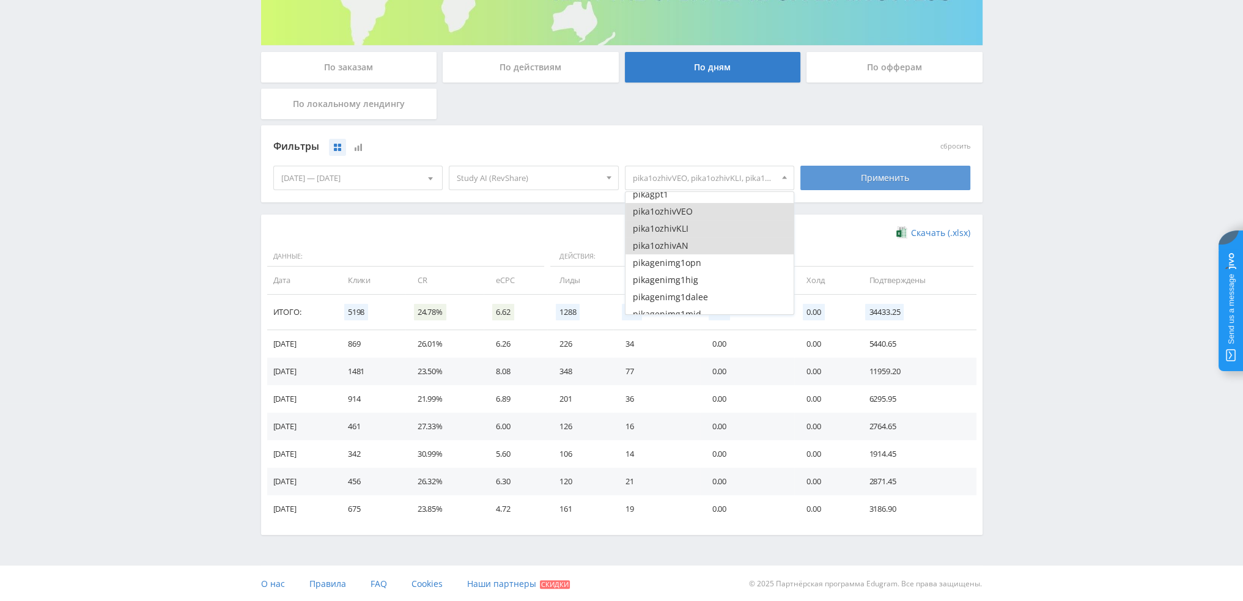
click at [852, 185] on div "Применить" at bounding box center [885, 178] width 170 height 24
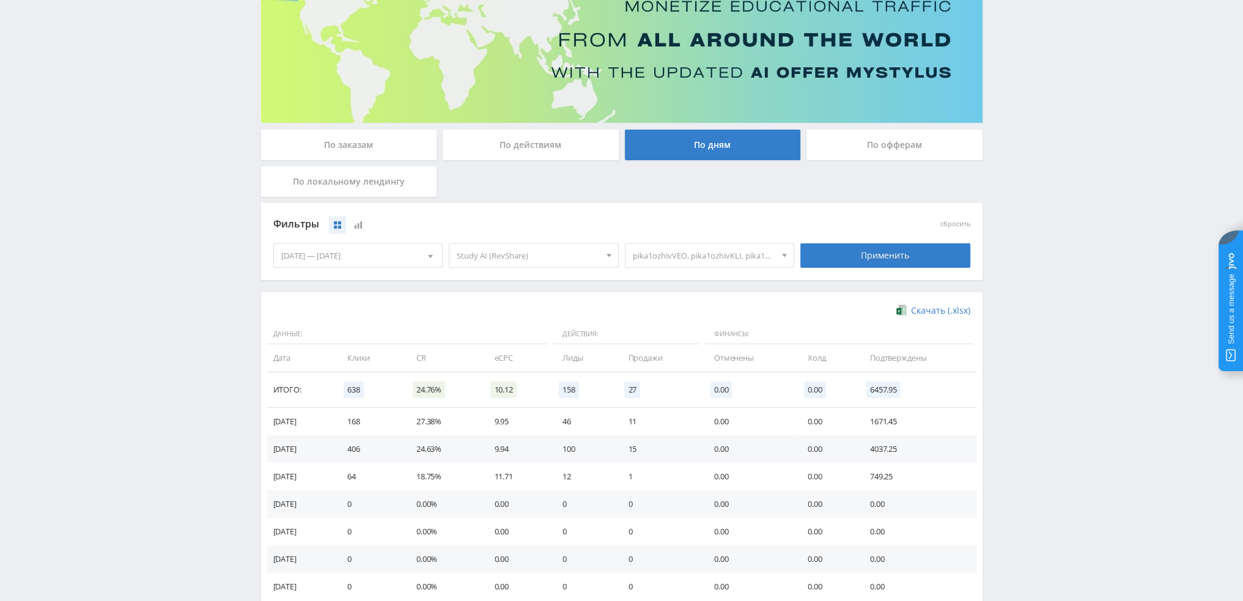
scroll to position [198, 0]
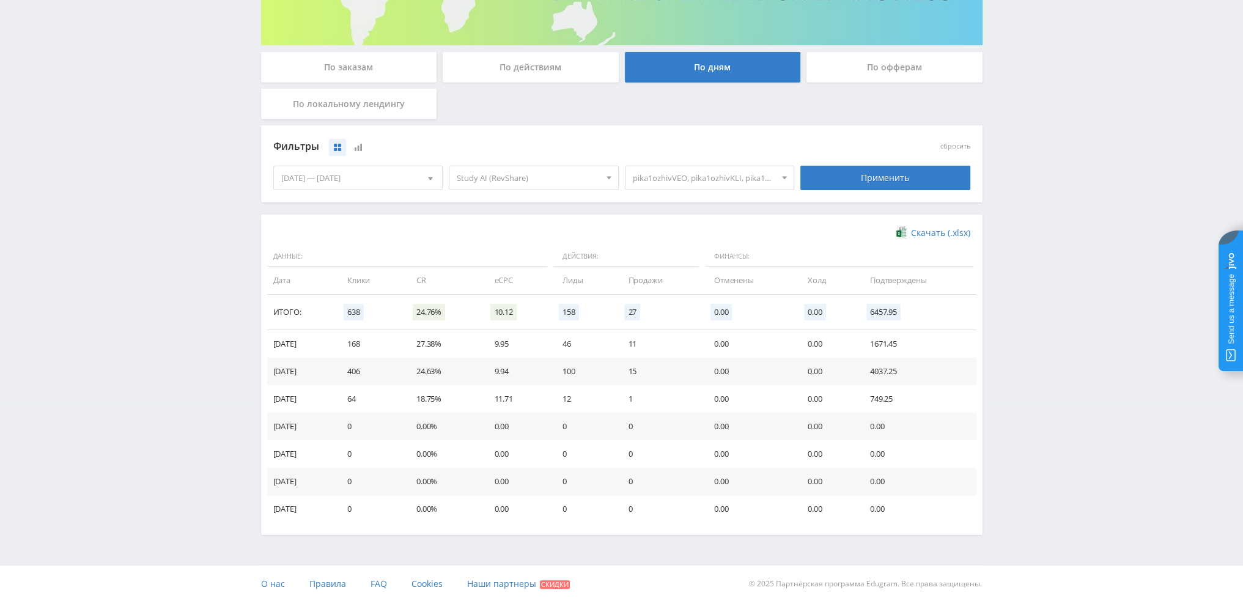
click at [720, 178] on span "pika1ozhivVEO, pika1ozhivKLI, pika1ozhivAN" at bounding box center [704, 177] width 143 height 23
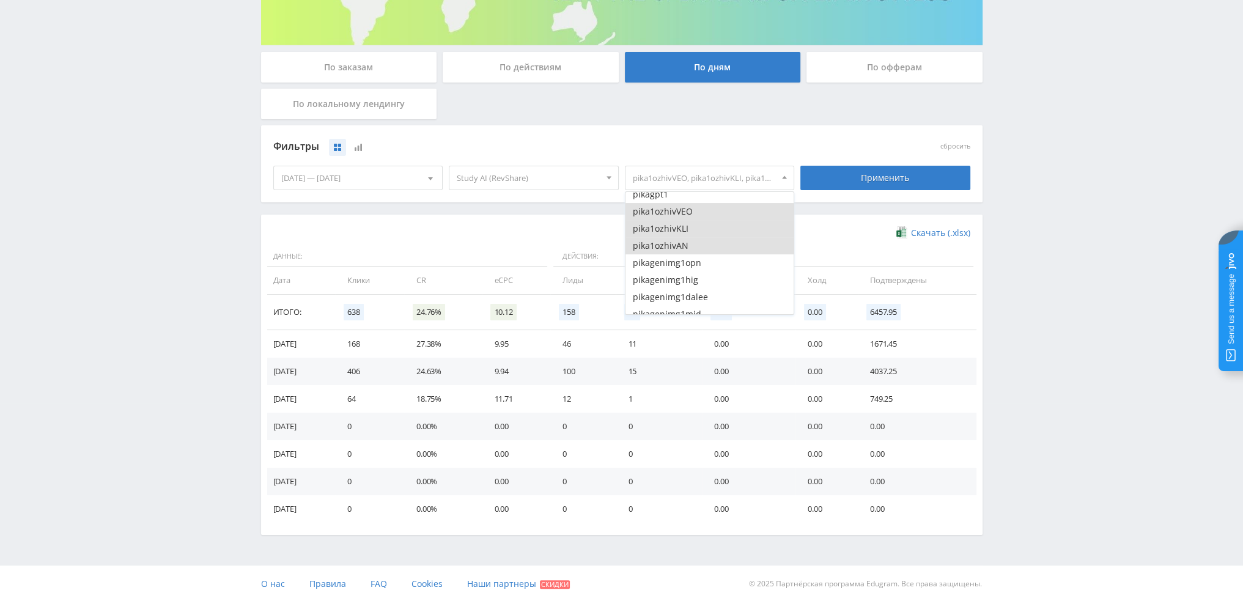
click at [690, 212] on button "pika1ozhivVEO" at bounding box center [709, 211] width 169 height 17
click at [690, 223] on button "pika1ozhivKLI" at bounding box center [709, 228] width 169 height 17
click at [689, 243] on button "pika1ozhivAN" at bounding box center [709, 245] width 169 height 17
click at [696, 246] on button "pika1fotvvidKLING16" at bounding box center [709, 243] width 169 height 17
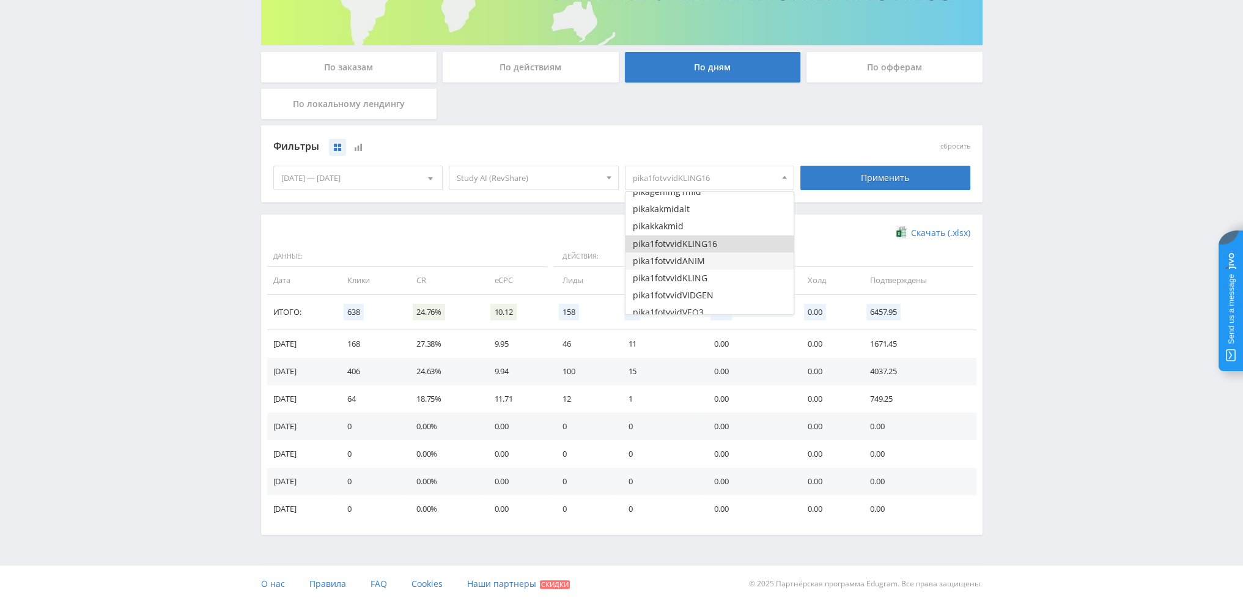
click at [699, 261] on button "pika1fotvvidANIM" at bounding box center [709, 261] width 169 height 17
drag, startPoint x: 702, startPoint y: 276, endPoint x: 703, endPoint y: 282, distance: 6.8
click at [702, 276] on button "pika1fotvvidKLING" at bounding box center [709, 278] width 169 height 17
click at [704, 298] on button "pika1fotvvidVIDGEN" at bounding box center [709, 295] width 169 height 17
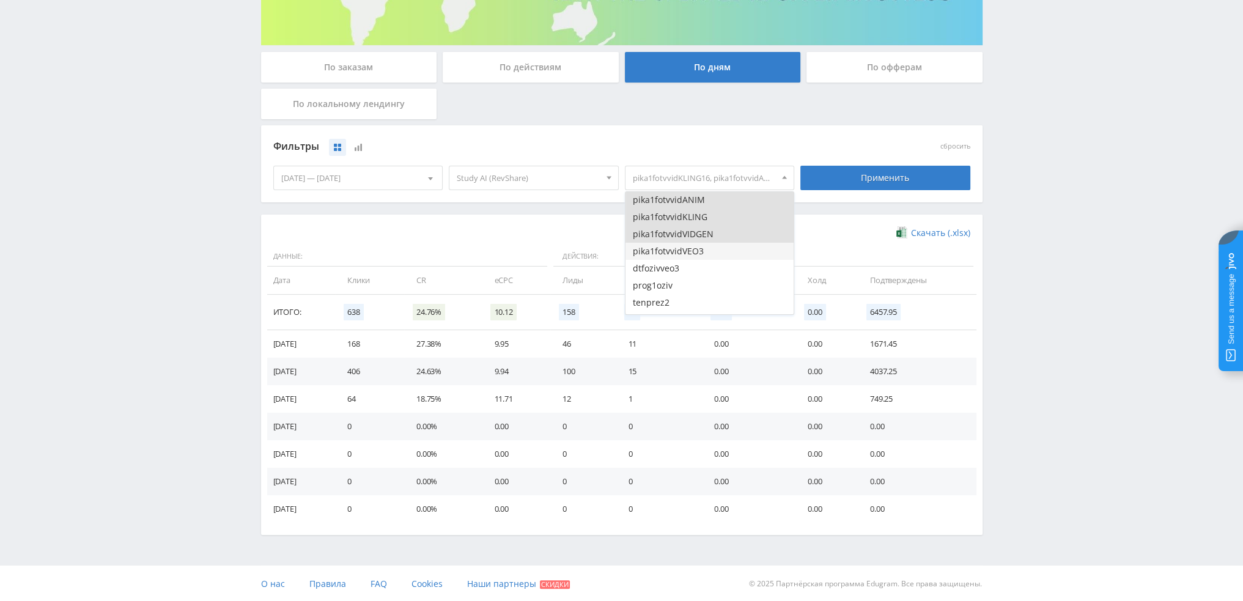
click at [707, 249] on button "pika1fotvvidVEO3" at bounding box center [709, 251] width 169 height 17
click at [850, 182] on div "Применить" at bounding box center [885, 178] width 170 height 24
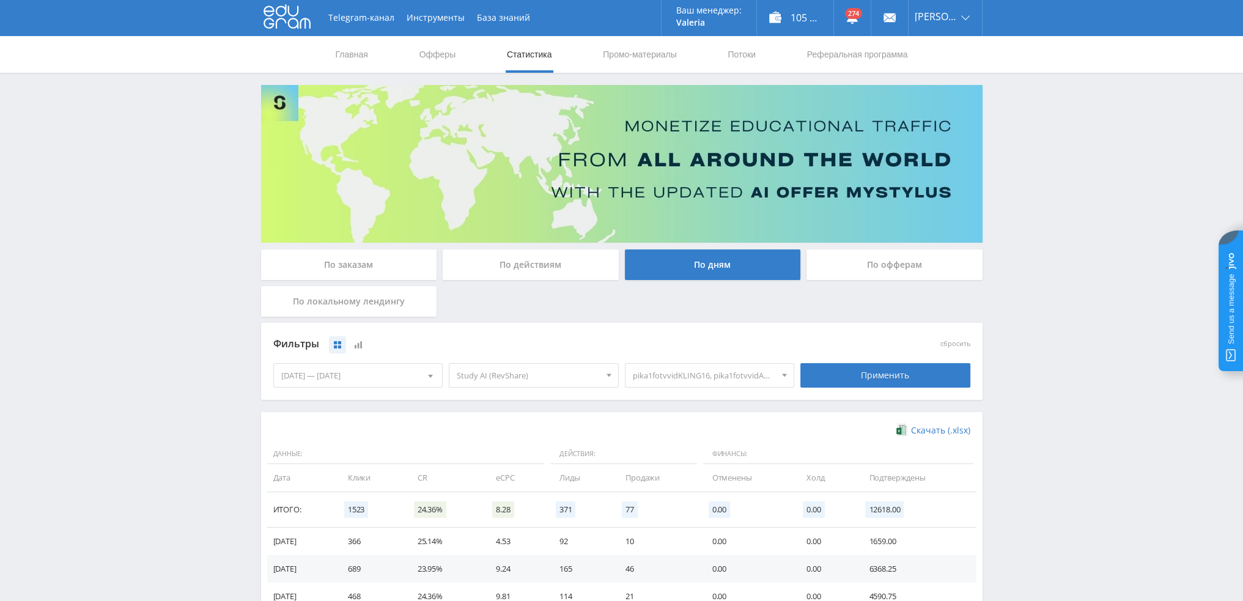
scroll to position [0, 0]
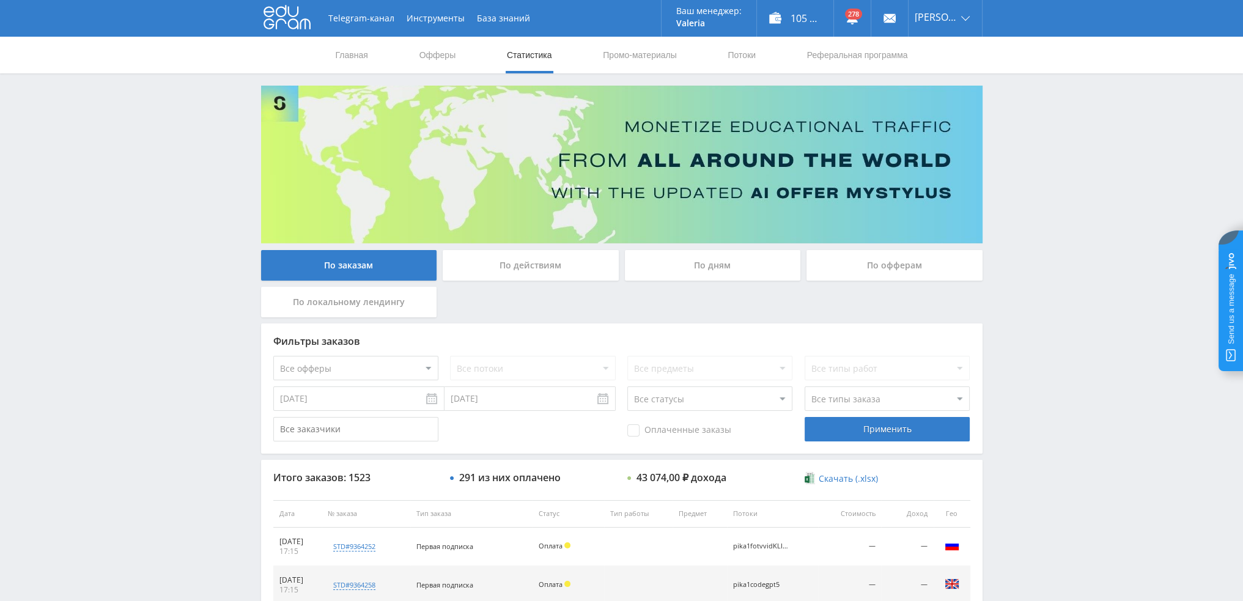
click at [727, 254] on div "По дням" at bounding box center [713, 265] width 176 height 31
click at [0, 0] on input "По дням" at bounding box center [0, 0] width 0 height 0
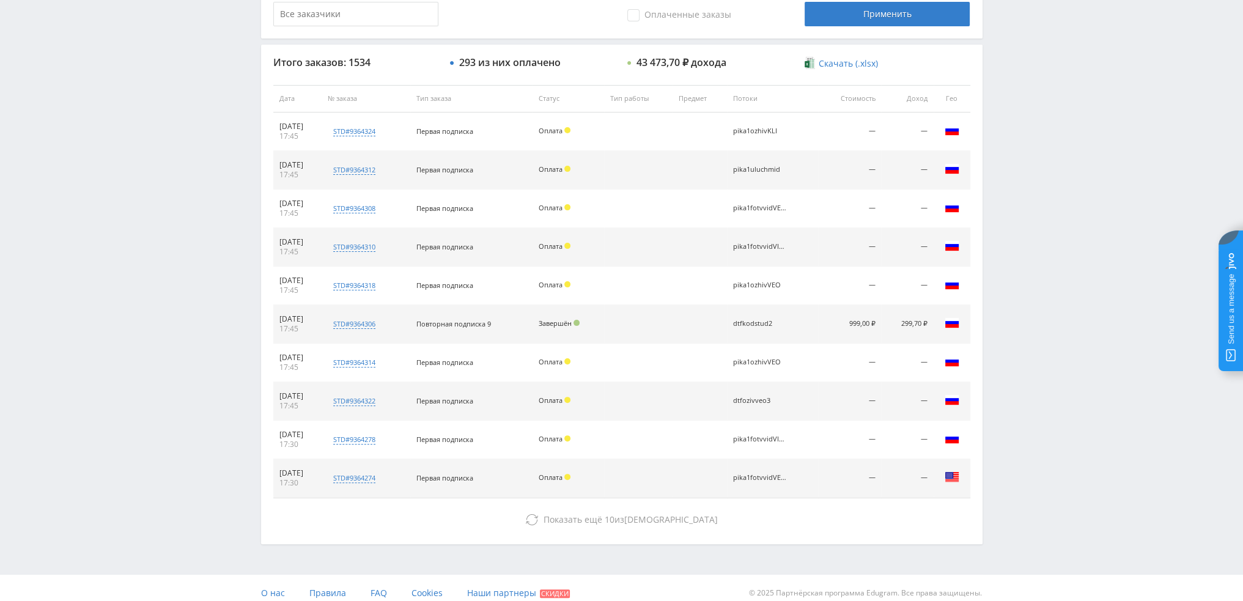
scroll to position [423, 0]
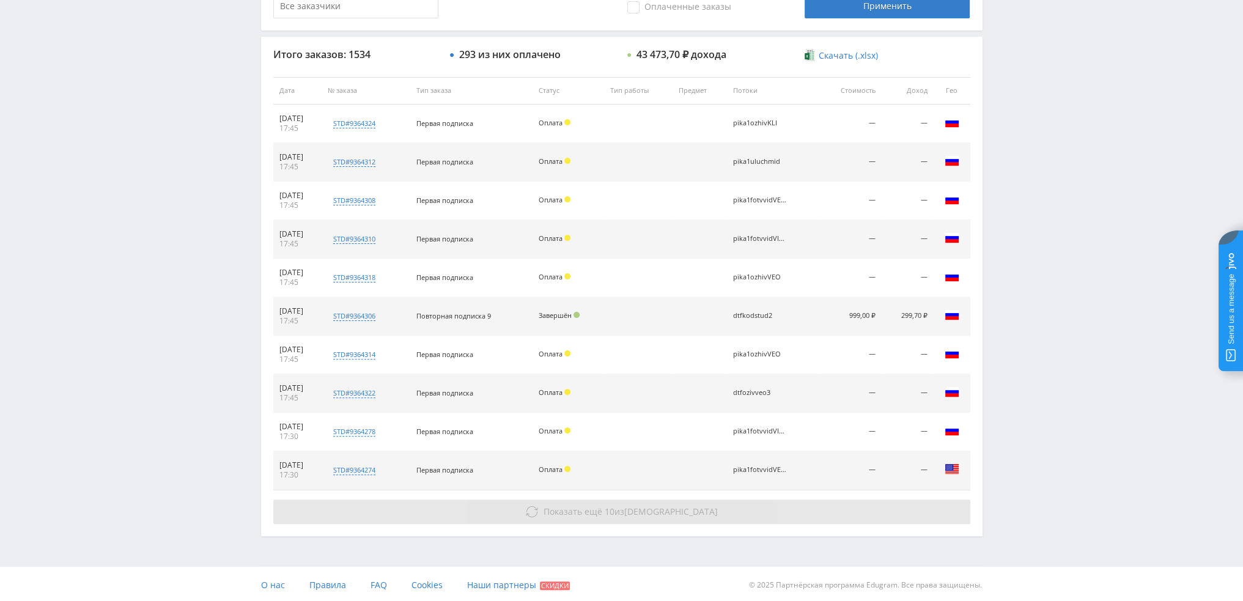
click at [602, 509] on span "Показать ещё" at bounding box center [573, 512] width 59 height 12
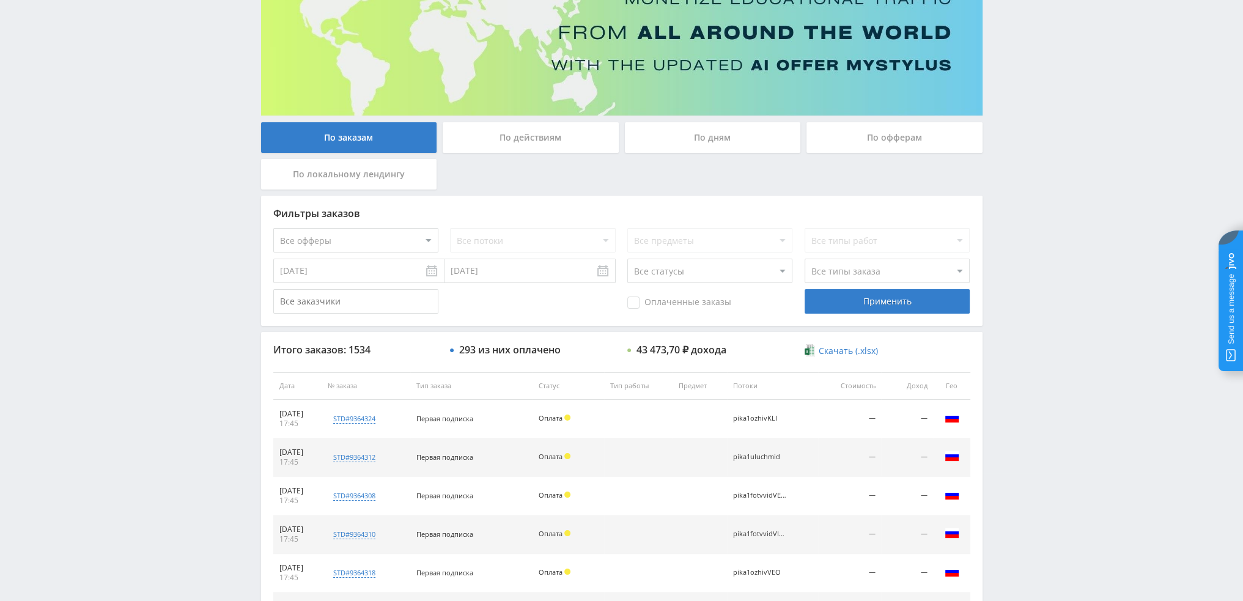
scroll to position [0, 0]
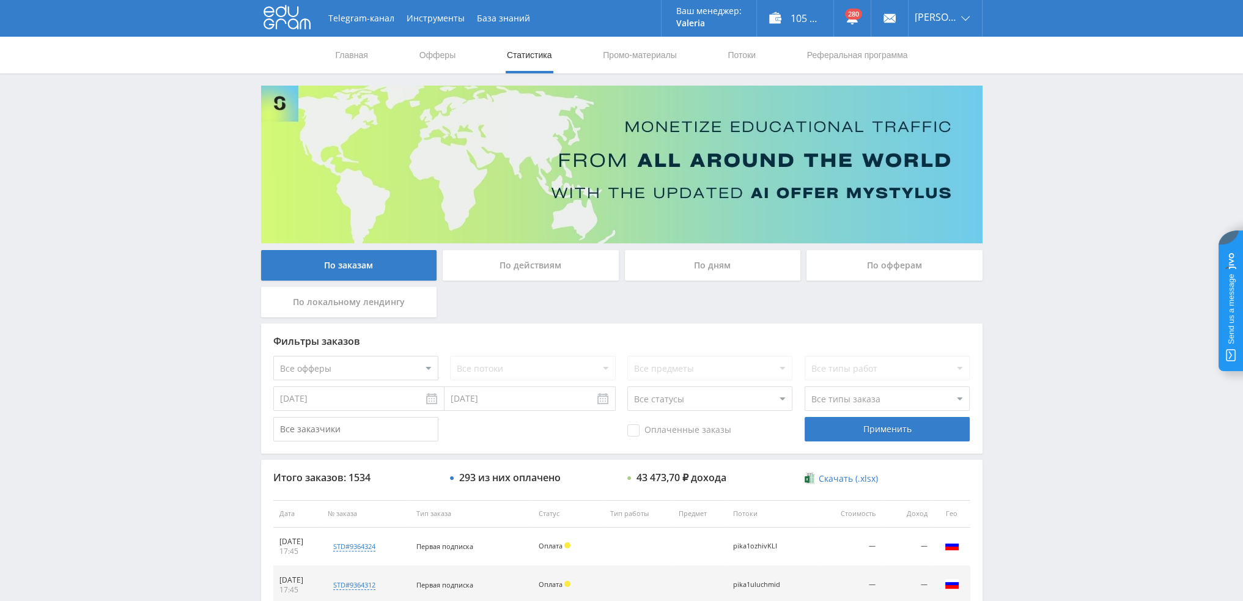
click at [701, 271] on div "По дням" at bounding box center [713, 265] width 176 height 31
click at [0, 0] on input "По дням" at bounding box center [0, 0] width 0 height 0
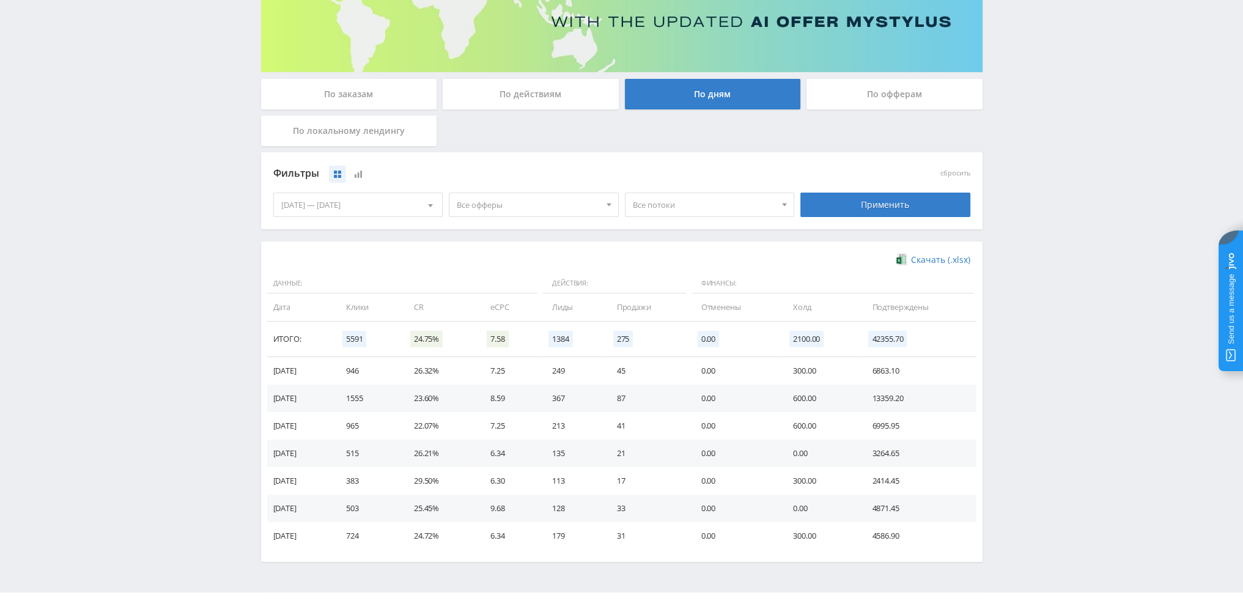
scroll to position [183, 0]
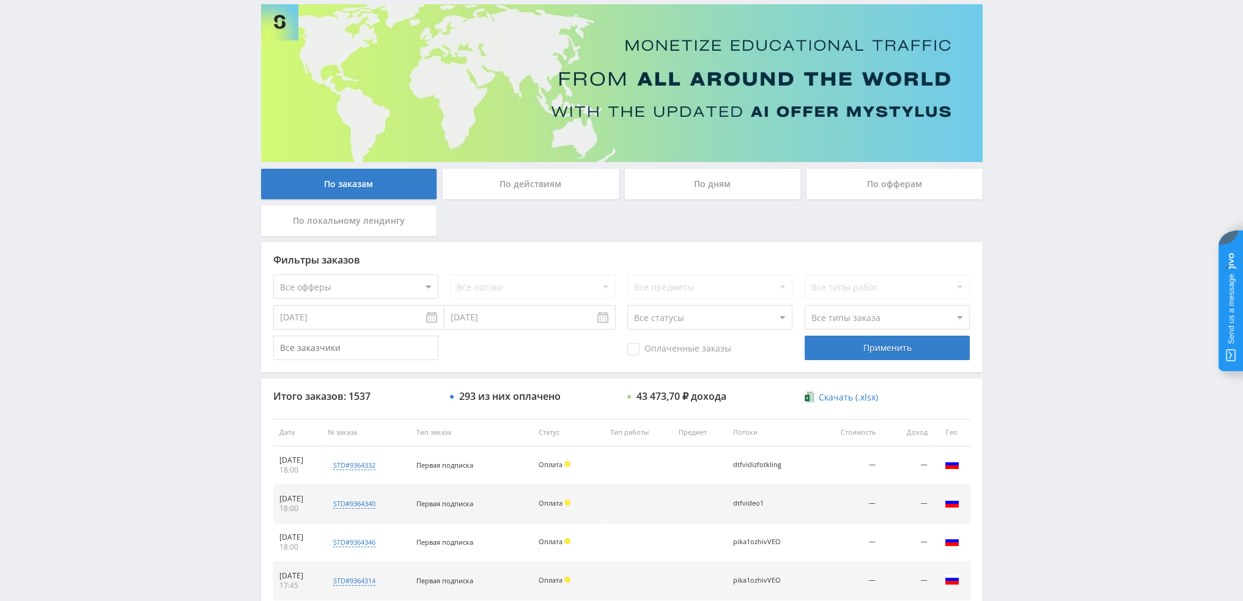
scroll to position [56, 0]
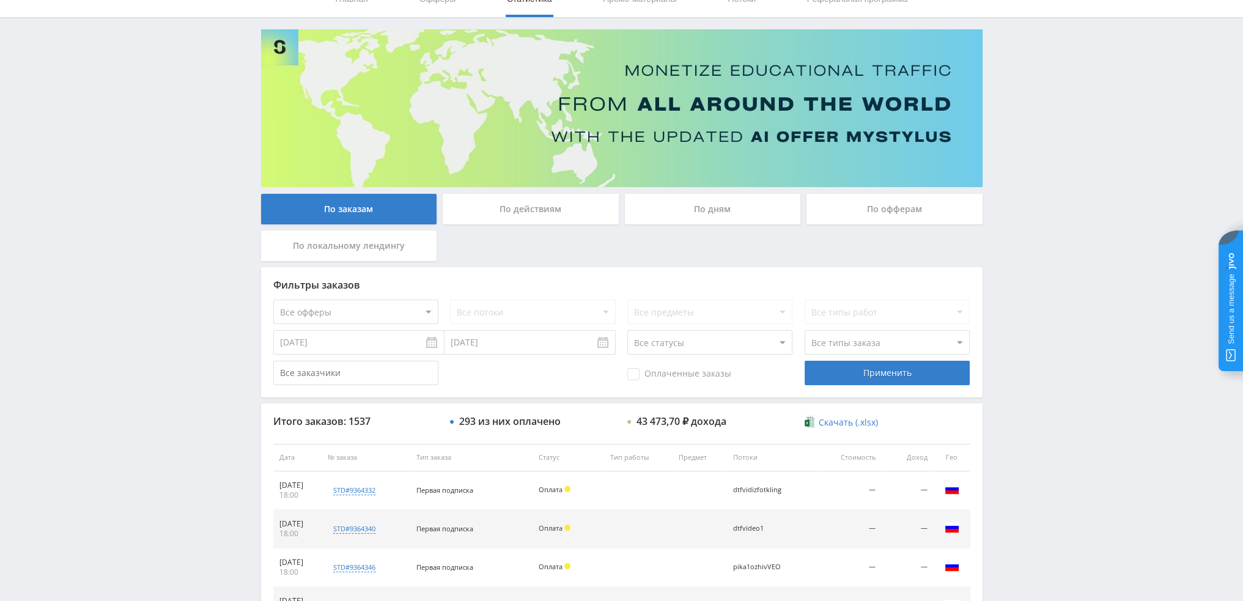
click at [734, 203] on div "По дням" at bounding box center [713, 209] width 176 height 31
click at [0, 0] on input "По дням" at bounding box center [0, 0] width 0 height 0
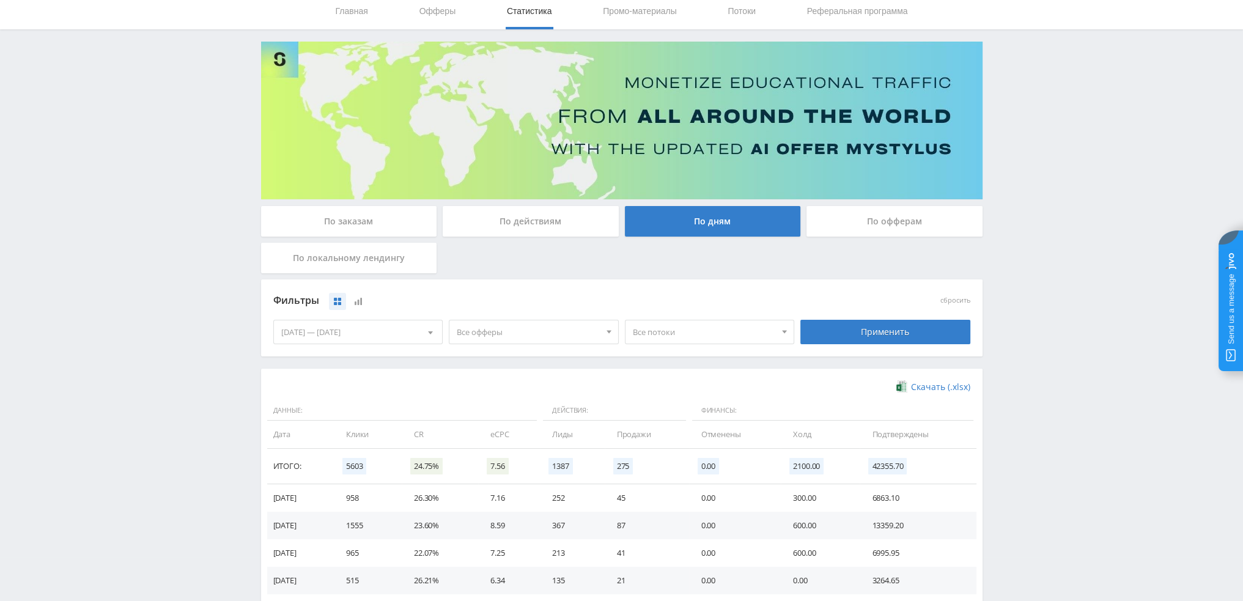
scroll to position [183, 0]
